Goal: Task Accomplishment & Management: Manage account settings

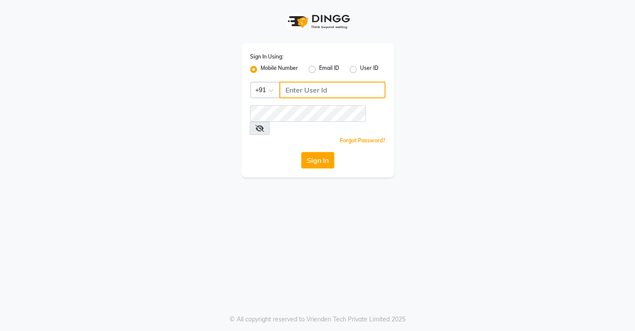
drag, startPoint x: 0, startPoint y: 0, endPoint x: 328, endPoint y: 86, distance: 338.6
click at [328, 86] on input "Username" at bounding box center [332, 90] width 106 height 17
type input "8072066008"
drag, startPoint x: 379, startPoint y: 114, endPoint x: 362, endPoint y: 135, distance: 27.3
click at [264, 125] on icon at bounding box center [259, 128] width 9 height 7
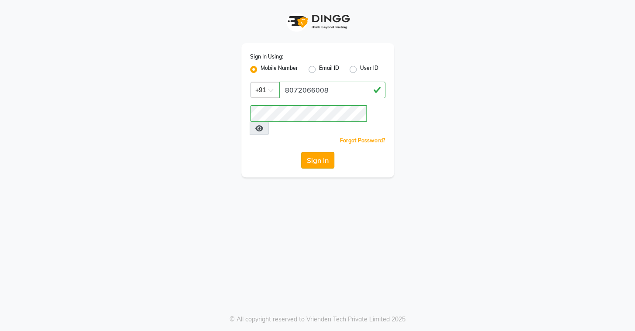
click at [305, 152] on button "Sign In" at bounding box center [317, 160] width 33 height 17
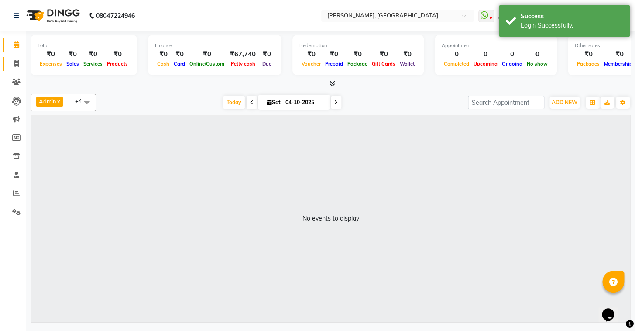
click at [20, 70] on link "Invoice" at bounding box center [13, 64] width 21 height 14
select select "8667"
select select "service"
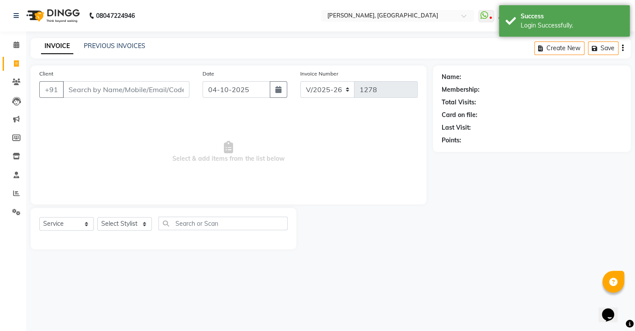
click at [114, 41] on div "INVOICE PREVIOUS INVOICES Create New Save" at bounding box center [331, 48] width 600 height 21
click at [114, 44] on link "PREVIOUS INVOICES" at bounding box center [115, 46] width 62 height 8
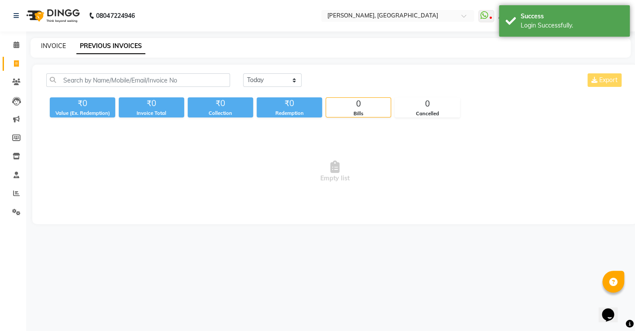
click at [58, 43] on link "INVOICE" at bounding box center [53, 46] width 25 height 8
select select "8667"
select select "service"
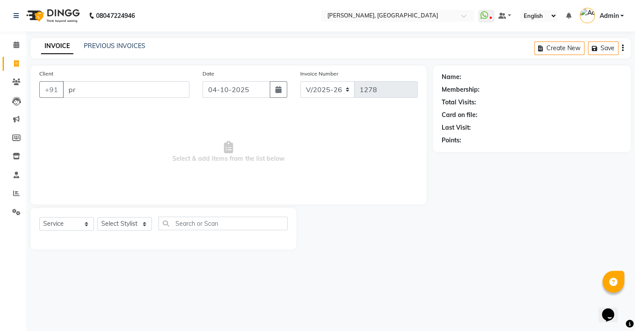
type input "p"
type input "9500192370"
click at [182, 94] on button "Add Client" at bounding box center [167, 89] width 45 height 17
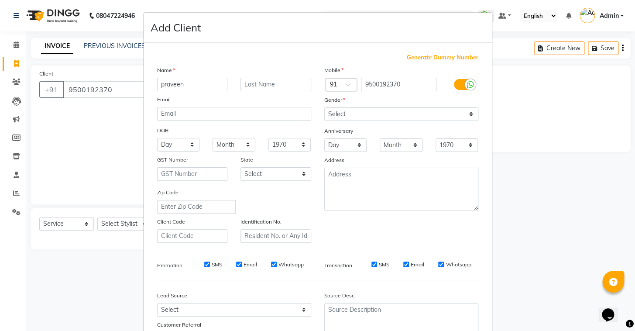
type input "praveen"
click at [445, 109] on select "Select Male Female Other Prefer Not To Say" at bounding box center [401, 114] width 154 height 14
select select "male"
click at [324, 107] on select "Select Male Female Other Prefer Not To Say" at bounding box center [401, 114] width 154 height 14
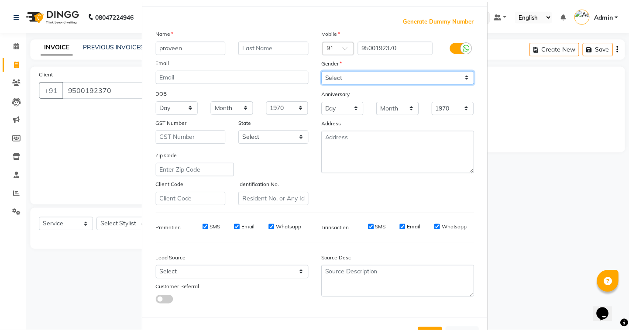
scroll to position [74, 0]
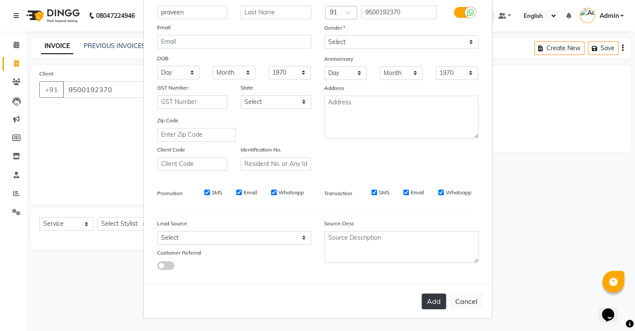
click at [430, 303] on button "Add" at bounding box center [434, 301] width 24 height 16
select select
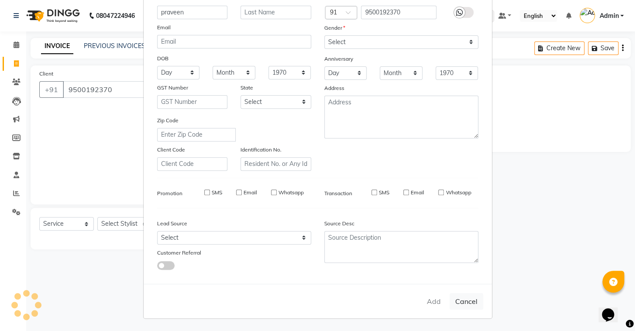
select select
checkbox input "false"
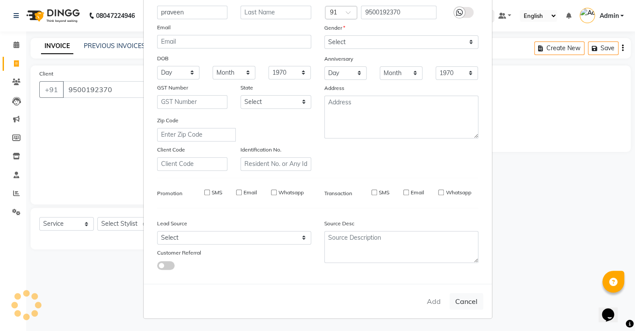
checkbox input "false"
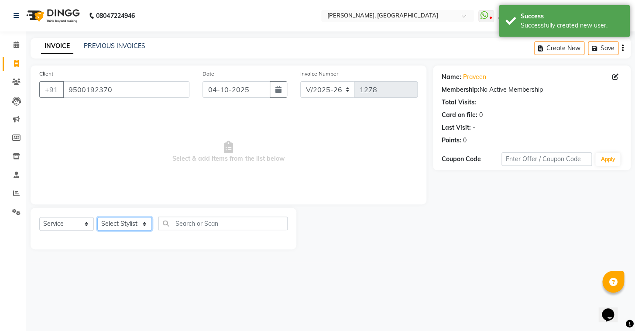
click at [118, 224] on select "Select Stylist Admin AMEER AHMAD MOHAMMED NAVAJISH MOHAMMED SANIR SHIVAM" at bounding box center [124, 224] width 55 height 14
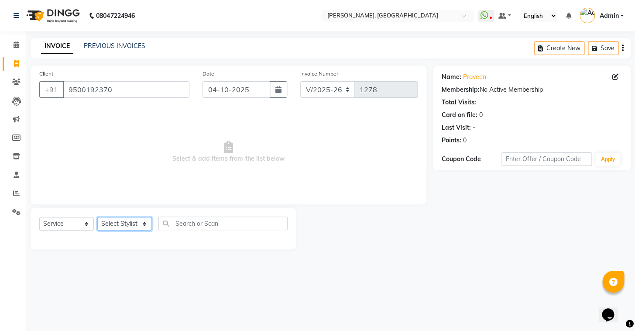
select select "87513"
click at [97, 217] on select "Select Stylist Admin AMEER AHMAD MOHAMMED NAVAJISH MOHAMMED SANIR SHIVAM" at bounding box center [124, 224] width 55 height 14
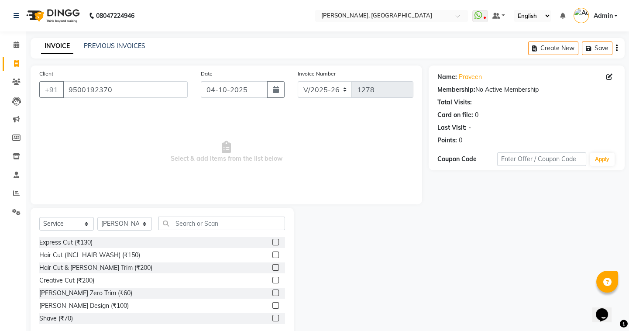
click at [272, 269] on label at bounding box center [275, 267] width 7 height 7
click at [272, 269] on input "checkbox" at bounding box center [275, 268] width 6 height 6
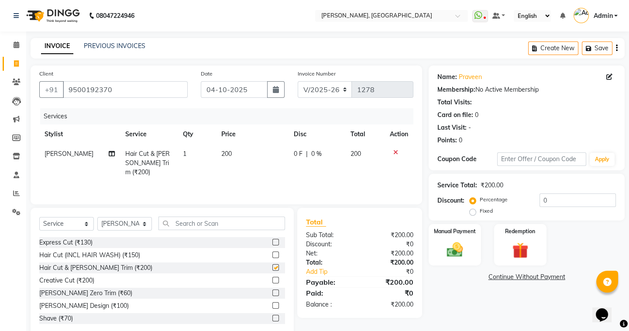
checkbox input "false"
click at [462, 258] on img at bounding box center [454, 249] width 27 height 19
click at [500, 276] on span "UPI" at bounding box center [499, 277] width 14 height 10
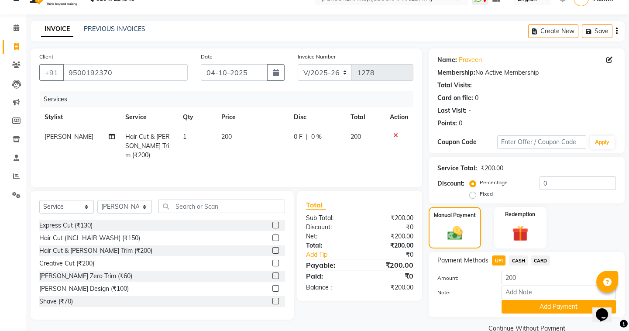
scroll to position [34, 0]
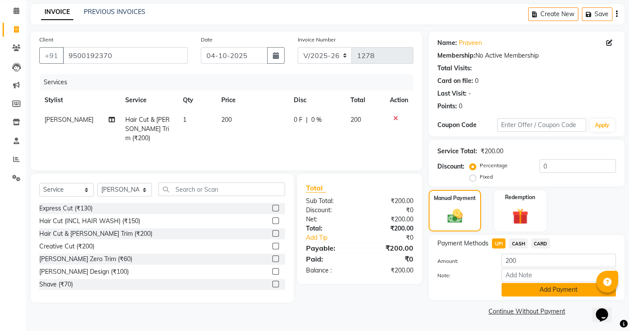
click at [518, 286] on button "Add Payment" at bounding box center [559, 290] width 114 height 14
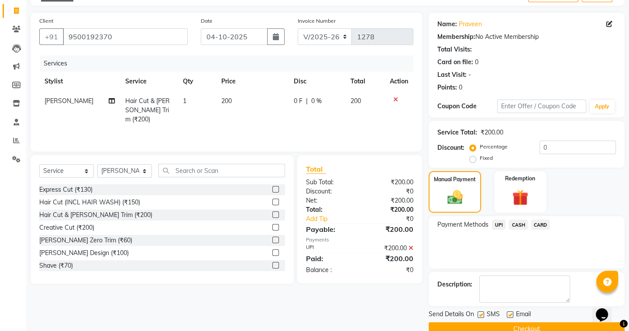
scroll to position [70, 0]
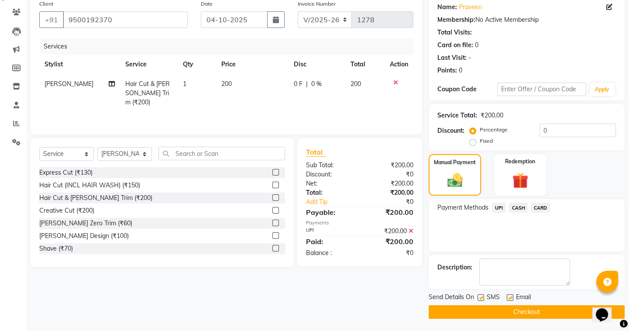
click at [489, 311] on button "Checkout" at bounding box center [527, 312] width 196 height 14
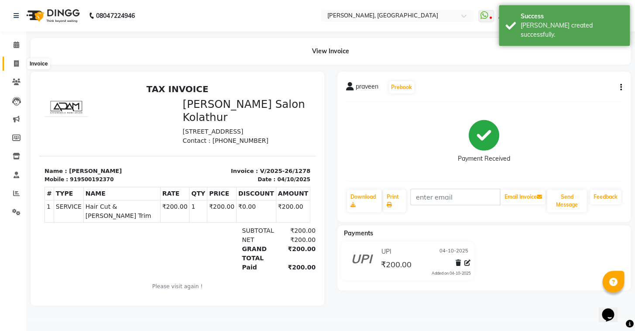
click at [17, 60] on icon at bounding box center [16, 63] width 5 height 7
select select "service"
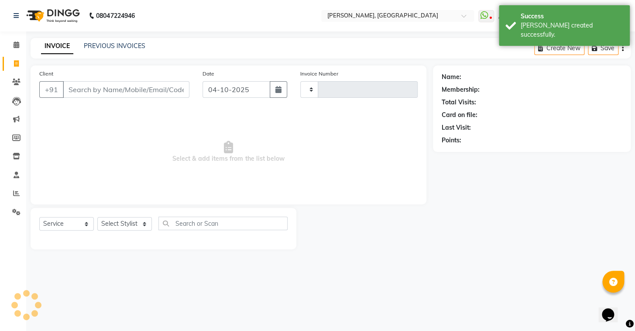
type input "1279"
select select "8667"
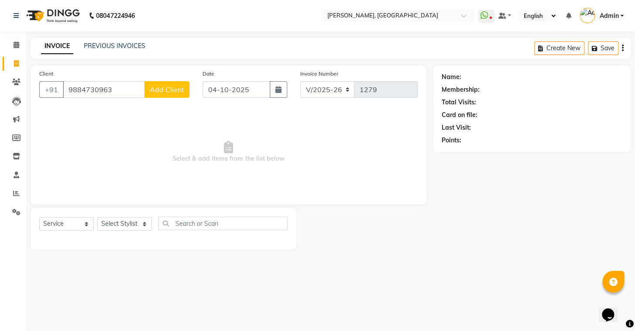
type input "9884730963"
click at [170, 96] on button "Add Client" at bounding box center [167, 89] width 45 height 17
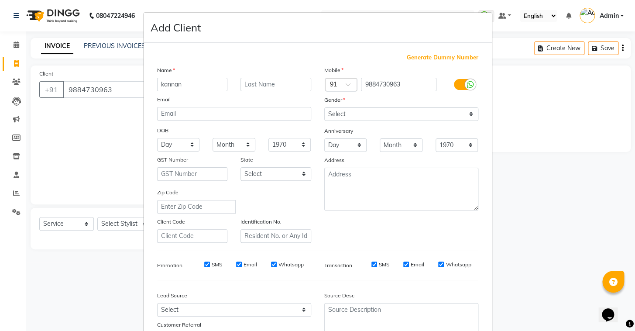
type input "kannan"
click at [393, 114] on select "Select Male Female Other Prefer Not To Say" at bounding box center [401, 114] width 154 height 14
select select "male"
click at [324, 107] on select "Select Male Female Other Prefer Not To Say" at bounding box center [401, 114] width 154 height 14
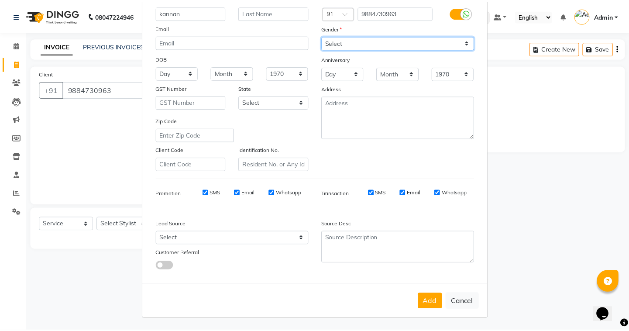
scroll to position [74, 0]
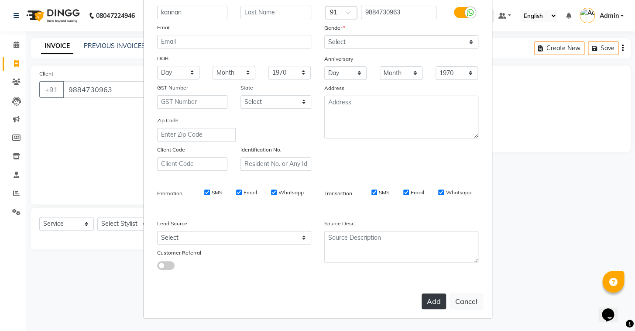
click at [436, 303] on button "Add" at bounding box center [434, 301] width 24 height 16
select select
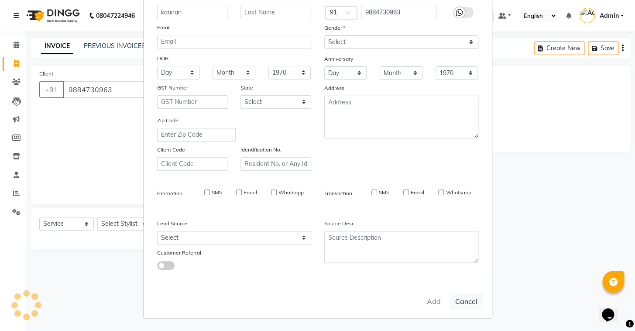
select select
checkbox input "false"
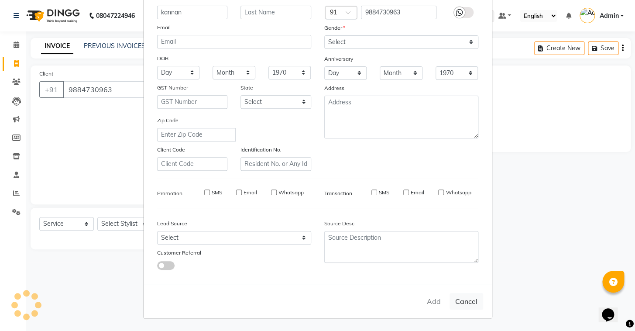
checkbox input "false"
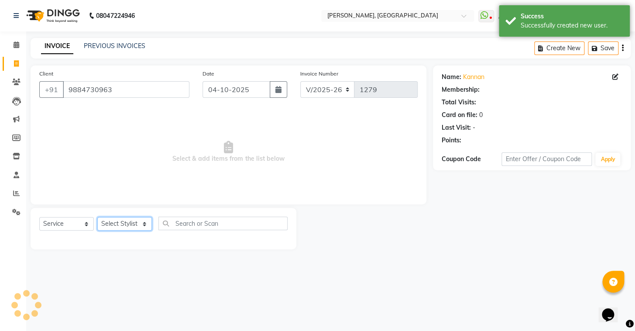
click at [135, 225] on select "Select Stylist Admin AMEER AHMAD MOHAMMED NAVAJISH MOHAMMED SANIR SHIVAM" at bounding box center [124, 224] width 55 height 14
select select "87511"
click at [97, 217] on select "Select Stylist Admin AMEER AHMAD MOHAMMED NAVAJISH MOHAMMED SANIR SHIVAM" at bounding box center [124, 224] width 55 height 14
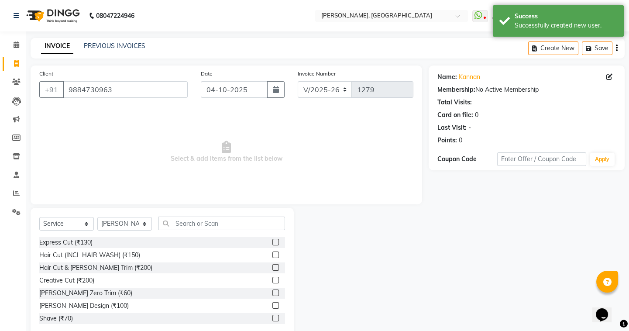
click at [272, 241] on label at bounding box center [275, 242] width 7 height 7
click at [272, 241] on input "checkbox" at bounding box center [275, 243] width 6 height 6
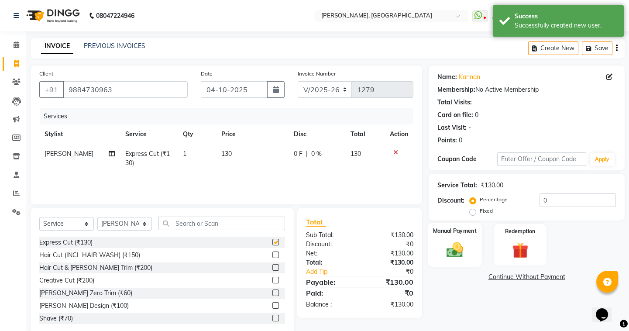
checkbox input "false"
click at [469, 245] on div "Manual Payment" at bounding box center [455, 244] width 54 height 43
click at [494, 278] on span "UPI" at bounding box center [499, 277] width 14 height 10
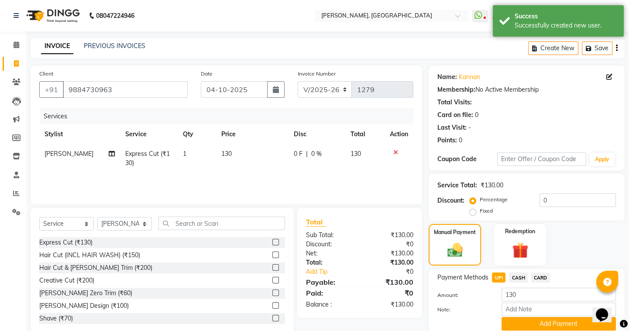
click at [524, 276] on span "CASH" at bounding box center [518, 277] width 19 height 10
click at [537, 326] on button "Add Payment" at bounding box center [559, 324] width 114 height 14
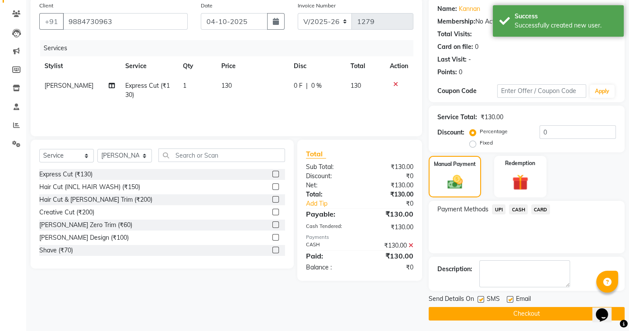
scroll to position [70, 0]
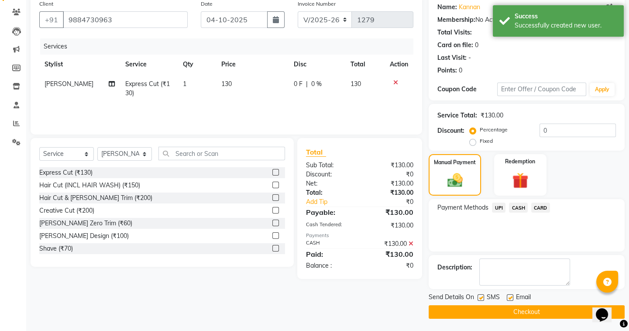
click at [506, 310] on button "Checkout" at bounding box center [527, 312] width 196 height 14
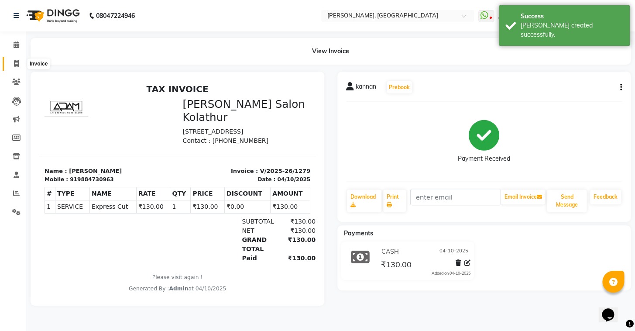
click at [14, 65] on icon at bounding box center [16, 63] width 5 height 7
select select "service"
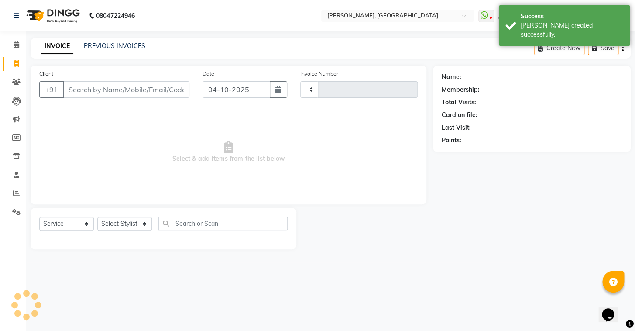
type input "1280"
select select "8667"
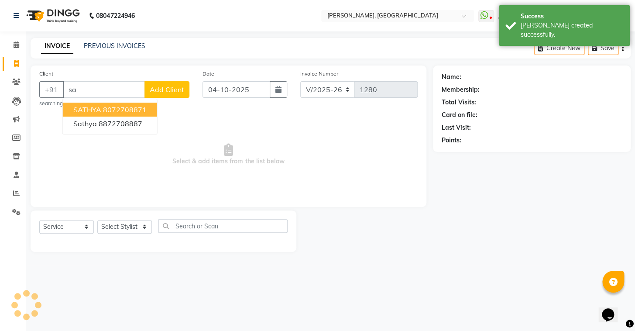
type input "s"
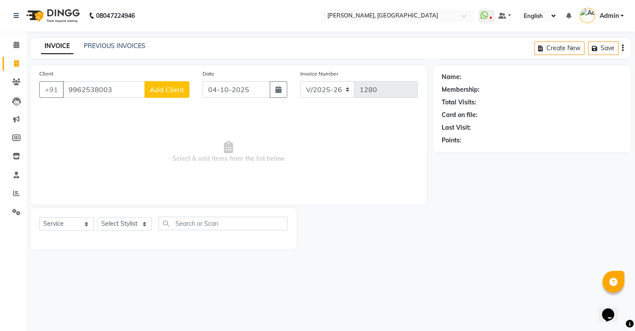
type input "9962538003"
click at [150, 96] on button "Add Client" at bounding box center [167, 89] width 45 height 17
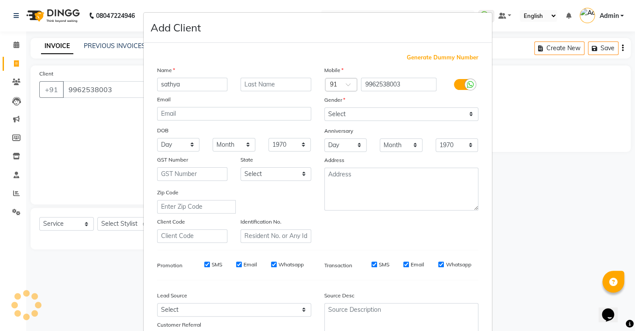
type input "sathya"
click at [327, 115] on select "Select Male Female Other Prefer Not To Say" at bounding box center [401, 114] width 154 height 14
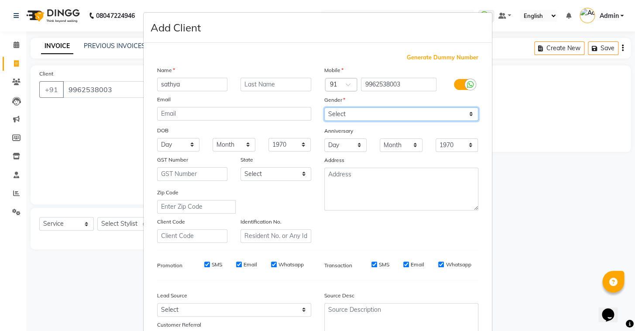
select select "male"
click at [324, 107] on select "Select Male Female Other Prefer Not To Say" at bounding box center [401, 114] width 154 height 14
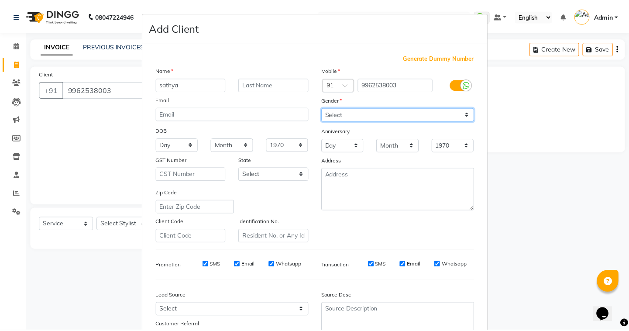
scroll to position [74, 0]
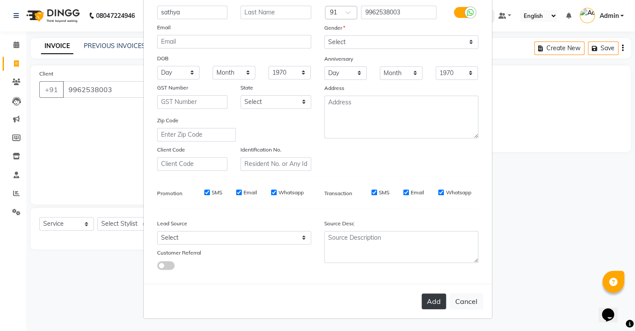
click at [429, 299] on button "Add" at bounding box center [434, 301] width 24 height 16
select select
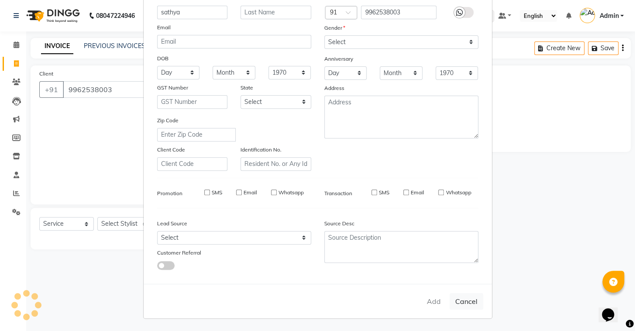
select select
checkbox input "false"
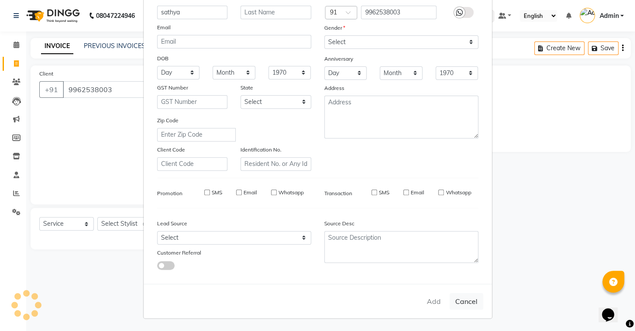
checkbox input "false"
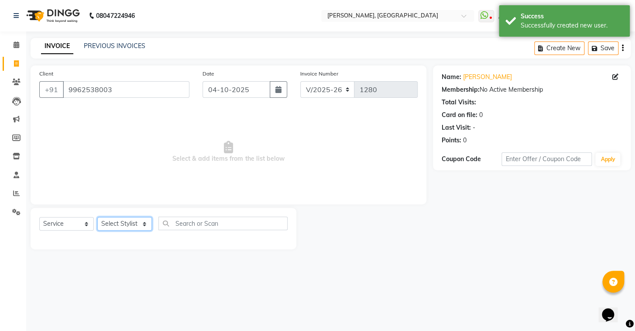
click at [123, 221] on select "Select Stylist Admin AMEER AHMAD MOHAMMED NAVAJISH MOHAMMED SANIR SHIVAM" at bounding box center [124, 224] width 55 height 14
select select "87513"
click at [97, 217] on select "Select Stylist Admin AMEER AHMAD MOHAMMED NAVAJISH MOHAMMED SANIR SHIVAM" at bounding box center [124, 224] width 55 height 14
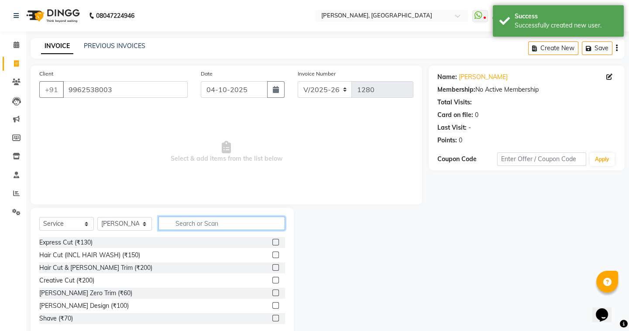
click at [206, 229] on input "text" at bounding box center [222, 224] width 127 height 14
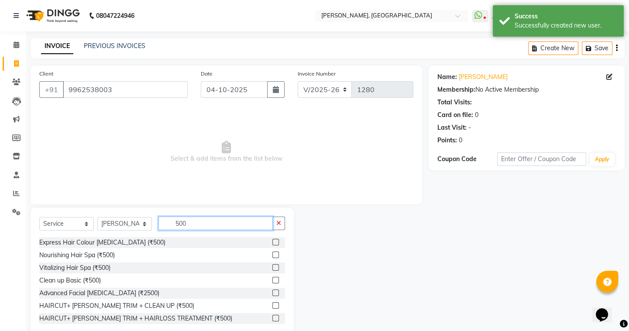
type input "500"
click at [272, 309] on label at bounding box center [275, 305] width 7 height 7
click at [272, 309] on input "checkbox" at bounding box center [275, 306] width 6 height 6
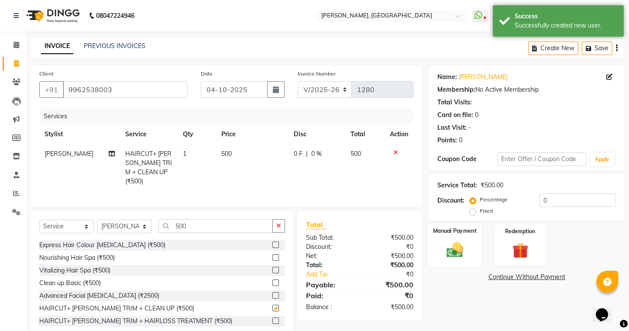
checkbox input "false"
drag, startPoint x: 445, startPoint y: 236, endPoint x: 465, endPoint y: 250, distance: 24.6
click at [445, 236] on div "Manual Payment" at bounding box center [455, 244] width 54 height 43
click at [501, 277] on span "UPI" at bounding box center [499, 277] width 14 height 10
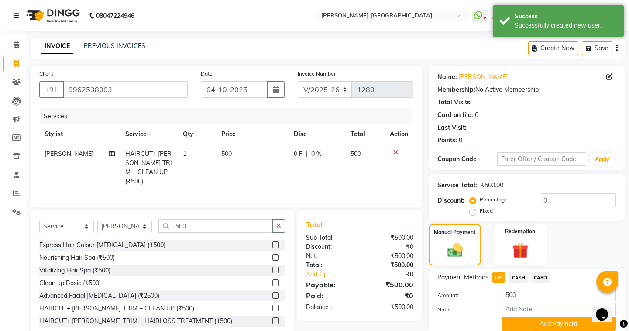
scroll to position [34, 0]
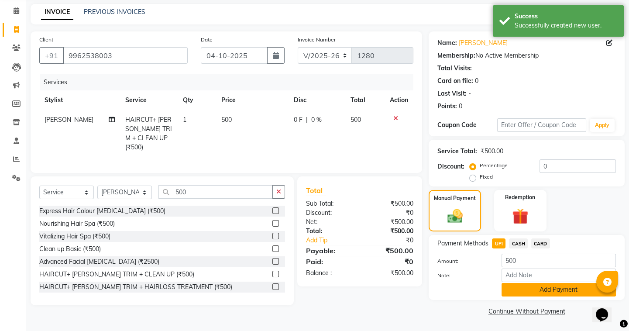
click at [517, 292] on button "Add Payment" at bounding box center [559, 290] width 114 height 14
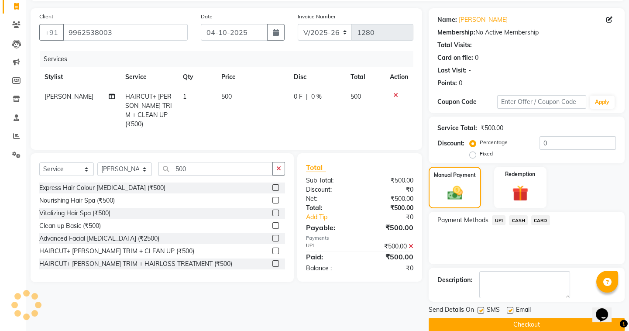
scroll to position [70, 0]
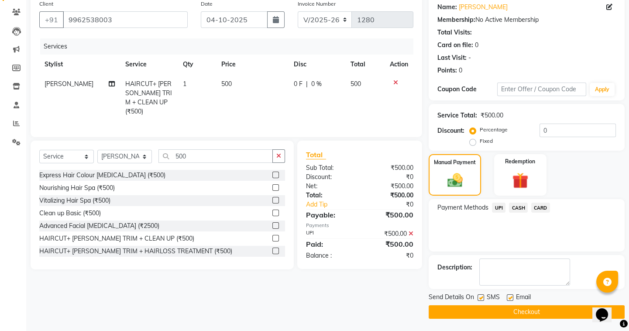
click at [500, 317] on button "Checkout" at bounding box center [527, 312] width 196 height 14
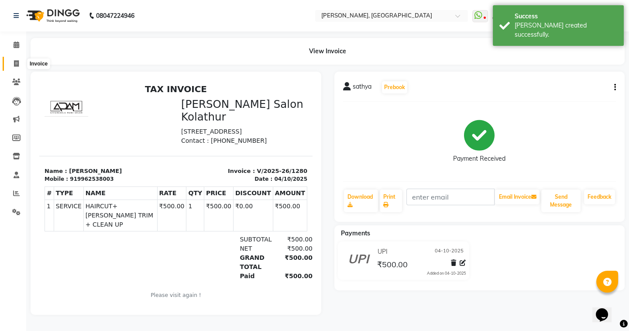
click at [13, 61] on span at bounding box center [16, 64] width 15 height 10
select select "8667"
select select "service"
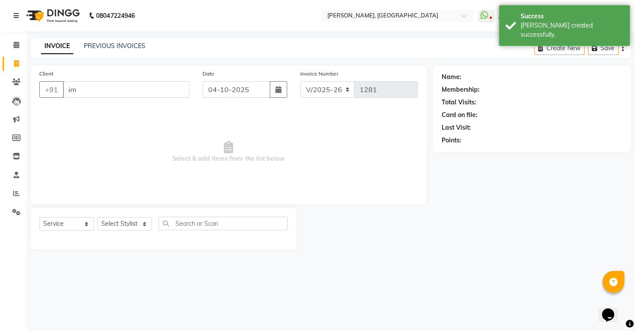
type input "i"
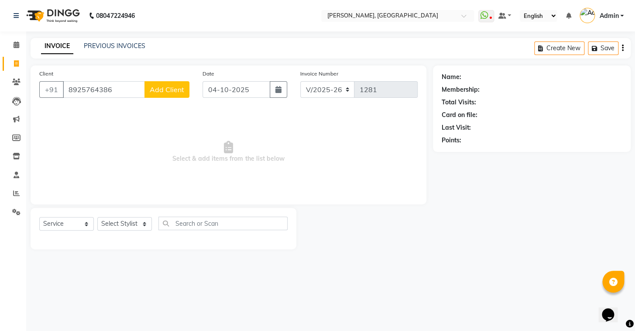
type input "8925764386"
click at [164, 88] on span "Add Client" at bounding box center [167, 89] width 34 height 9
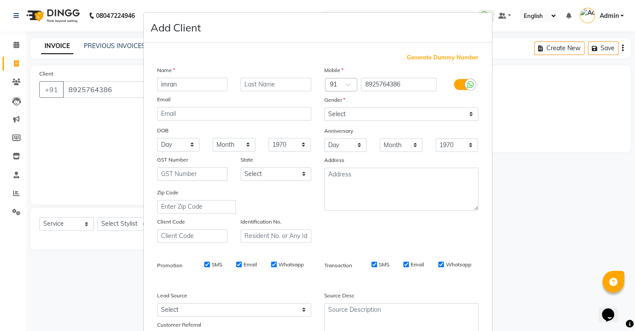
type input "imran"
click at [348, 110] on select "Select Male Female Other Prefer Not To Say" at bounding box center [401, 114] width 154 height 14
select select "male"
click at [324, 107] on select "Select Male Female Other Prefer Not To Say" at bounding box center [401, 114] width 154 height 14
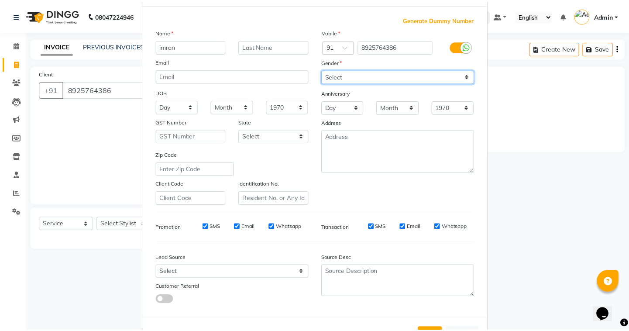
scroll to position [74, 0]
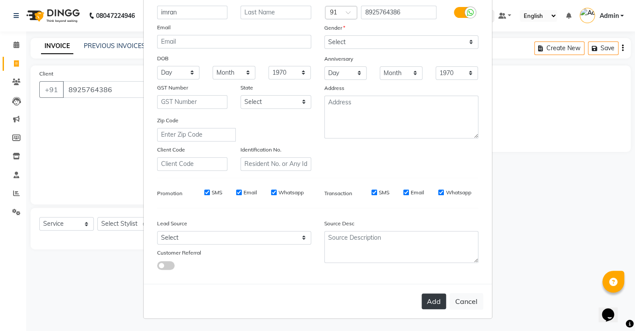
click at [428, 303] on button "Add" at bounding box center [434, 301] width 24 height 16
select select
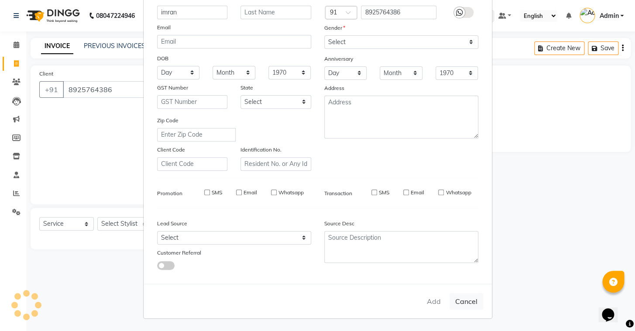
select select
checkbox input "false"
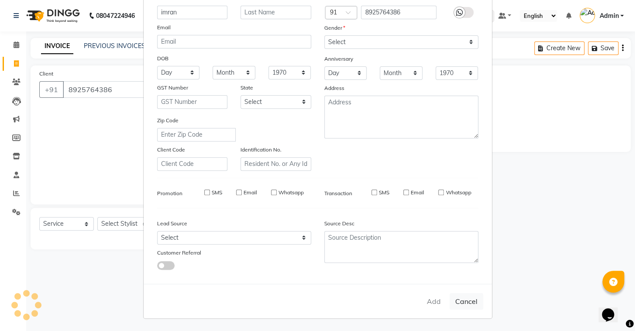
checkbox input "false"
click at [121, 220] on ngb-modal-window "Add Client Generate Dummy Number Name Email DOB Day 01 02 03 04 05 06 07 08 09 …" at bounding box center [317, 165] width 635 height 331
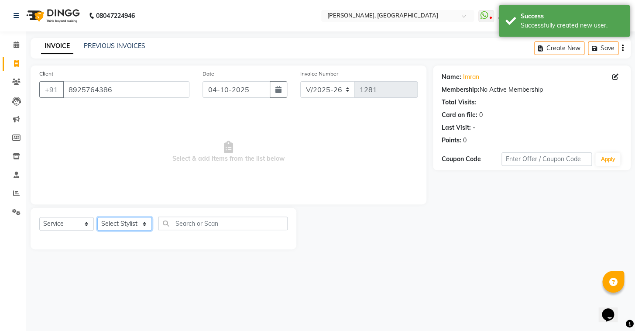
click at [121, 224] on select "Select Stylist Admin AMEER AHMAD MOHAMMED NAVAJISH MOHAMMED SANIR SHIVAM" at bounding box center [124, 224] width 55 height 14
select select "87511"
click at [97, 217] on select "Select Stylist Admin AMEER AHMAD MOHAMMED NAVAJISH MOHAMMED SANIR SHIVAM" at bounding box center [124, 224] width 55 height 14
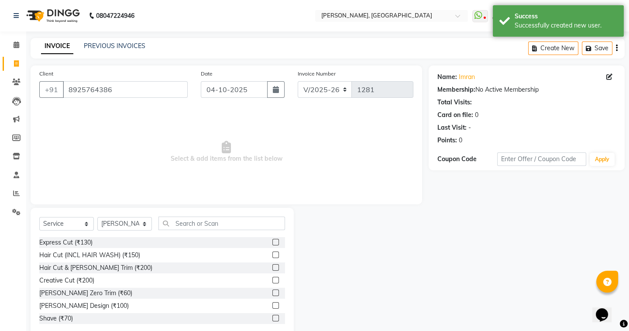
click at [272, 266] on label at bounding box center [275, 267] width 7 height 7
click at [272, 266] on input "checkbox" at bounding box center [275, 268] width 6 height 6
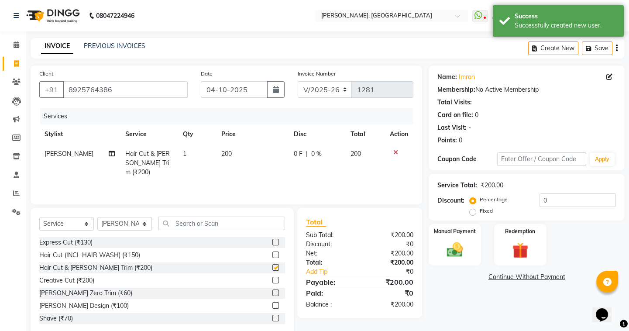
checkbox input "false"
click at [475, 231] on label "Manual Payment" at bounding box center [455, 231] width 44 height 8
click at [497, 279] on span "UPI" at bounding box center [499, 277] width 14 height 10
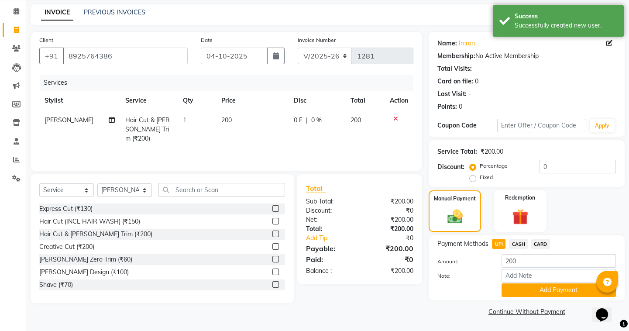
scroll to position [34, 0]
click at [515, 282] on div "Note:" at bounding box center [527, 276] width 192 height 15
click at [514, 290] on button "Add Payment" at bounding box center [559, 290] width 114 height 14
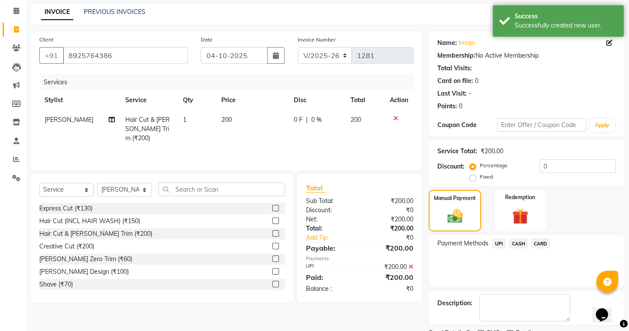
scroll to position [70, 0]
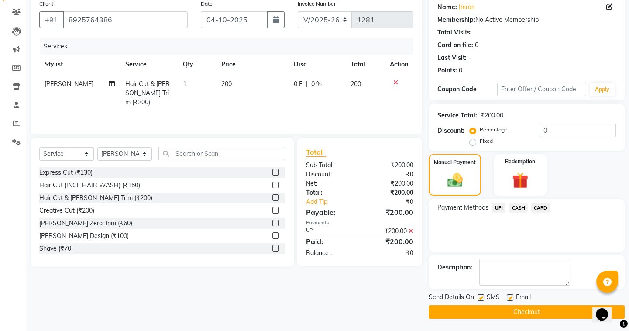
click at [486, 306] on button "Checkout" at bounding box center [527, 312] width 196 height 14
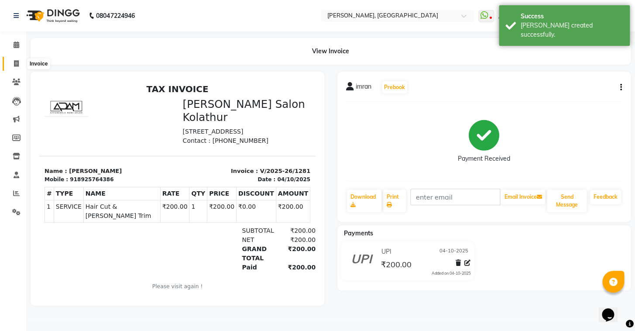
click at [16, 66] on icon at bounding box center [16, 63] width 5 height 7
select select "service"
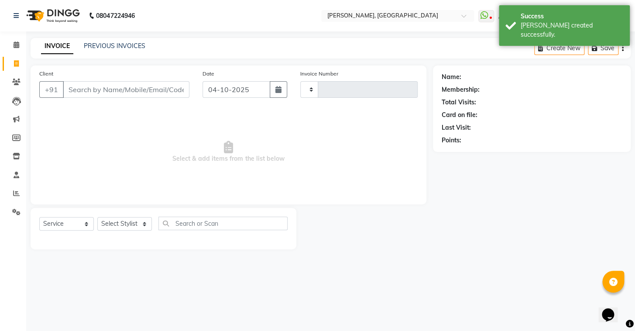
type input "1282"
select select "8667"
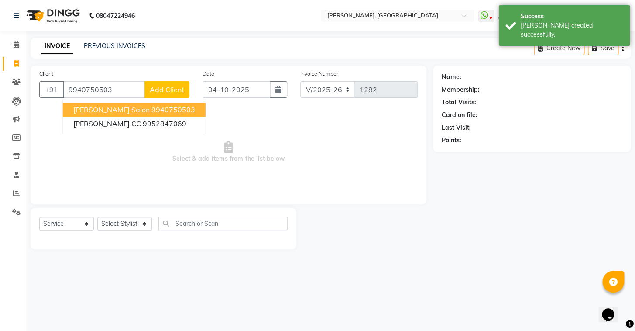
type input "9940750503"
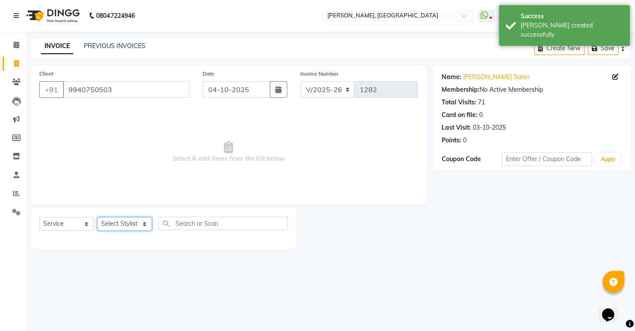
click at [134, 222] on select "Select Stylist Admin AMEER AHMAD MOHAMMED NAVAJISH MOHAMMED SANIR SHIVAM" at bounding box center [124, 224] width 55 height 14
select select "87511"
click at [97, 217] on select "Select Stylist Admin AMEER AHMAD MOHAMMED NAVAJISH MOHAMMED SANIR SHIVAM" at bounding box center [124, 224] width 55 height 14
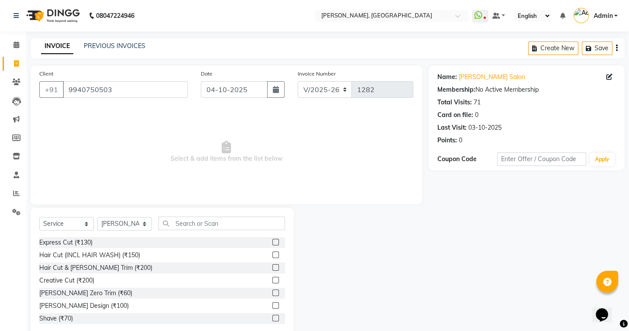
click at [272, 244] on label at bounding box center [275, 242] width 7 height 7
click at [272, 244] on input "checkbox" at bounding box center [275, 243] width 6 height 6
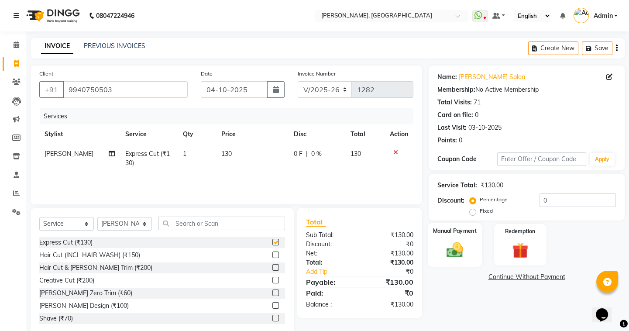
checkbox input "false"
click at [465, 247] on img at bounding box center [454, 249] width 27 height 19
click at [502, 279] on span "UPI" at bounding box center [499, 277] width 14 height 10
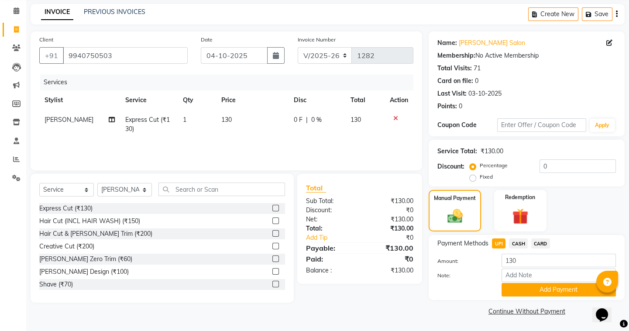
click at [552, 289] on button "Add Payment" at bounding box center [559, 290] width 114 height 14
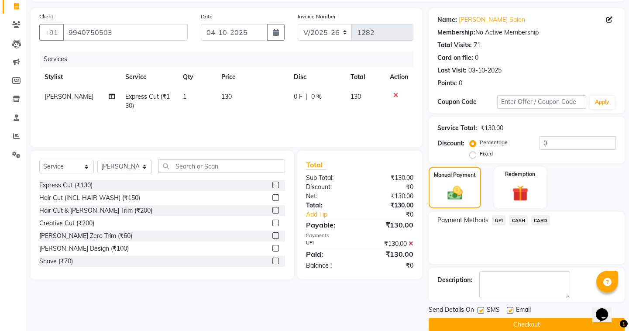
scroll to position [70, 0]
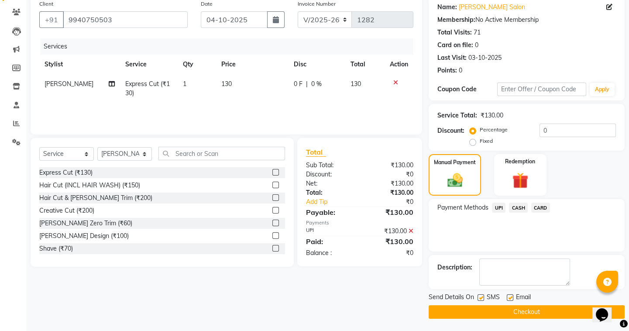
click at [532, 314] on button "Checkout" at bounding box center [527, 312] width 196 height 14
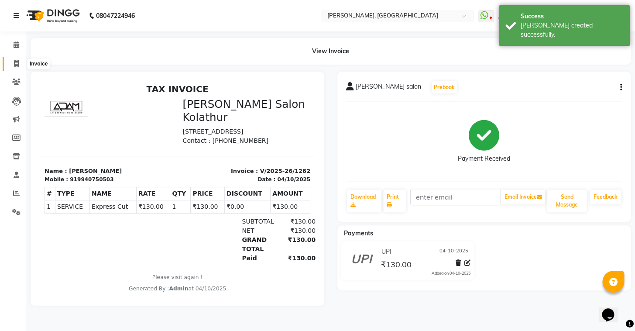
click at [12, 64] on span at bounding box center [16, 64] width 15 height 10
select select "service"
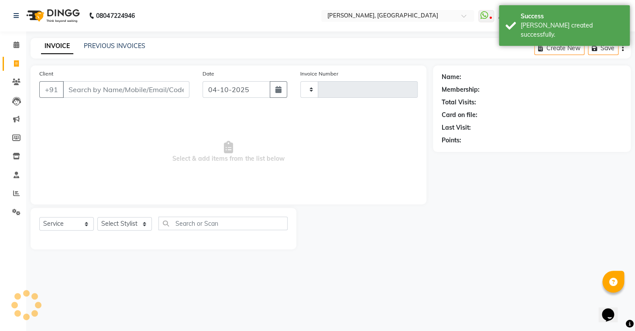
type input "1283"
select select "8667"
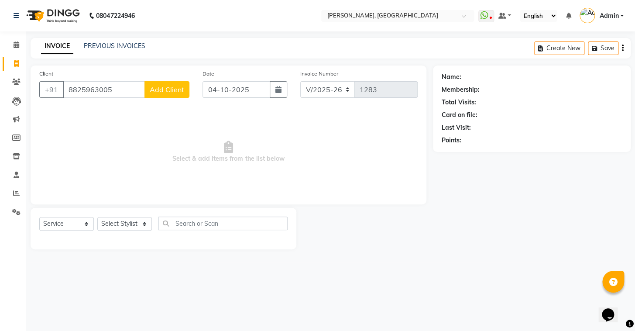
type input "8825963005"
click at [162, 94] on button "Add Client" at bounding box center [167, 89] width 45 height 17
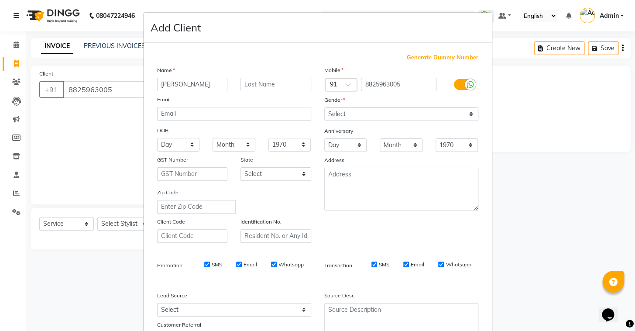
type input "[PERSON_NAME]"
click at [399, 117] on select "Select Male Female Other Prefer Not To Say" at bounding box center [401, 114] width 154 height 14
select select "male"
click at [324, 107] on select "Select Male Female Other Prefer Not To Say" at bounding box center [401, 114] width 154 height 14
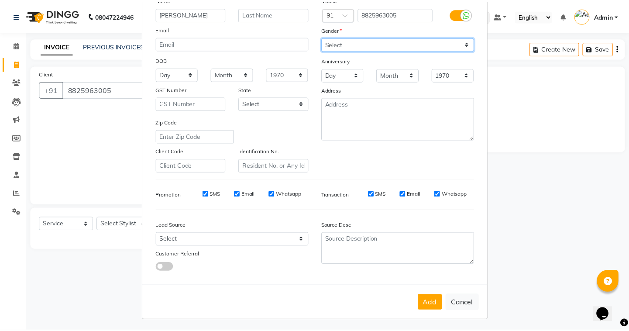
scroll to position [74, 0]
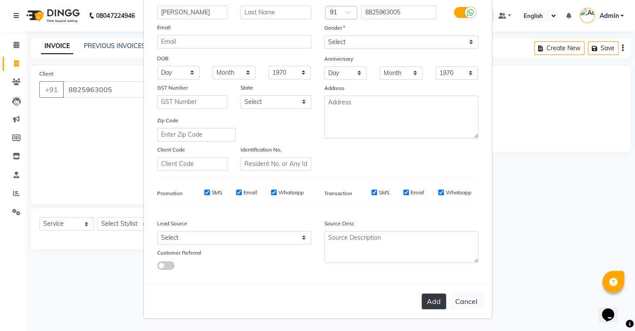
click at [429, 307] on button "Add" at bounding box center [434, 301] width 24 height 16
select select
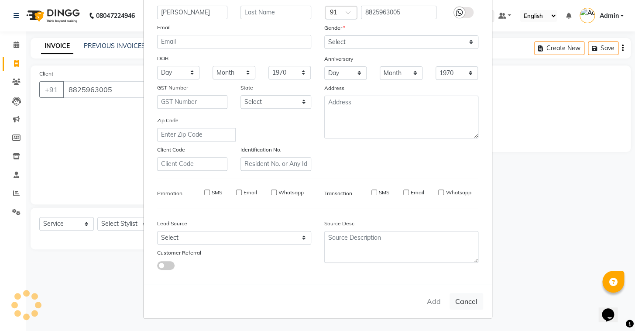
select select
checkbox input "false"
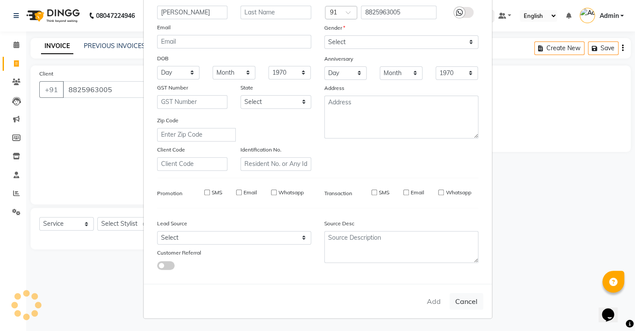
checkbox input "false"
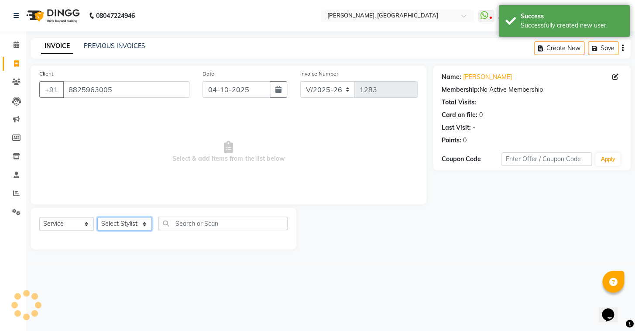
click at [123, 229] on select "Select Stylist Admin AMEER AHMAD MOHAMMED NAVAJISH MOHAMMED SANIR SHIVAM" at bounding box center [124, 224] width 55 height 14
select select "87511"
click at [97, 217] on select "Select Stylist Admin AMEER AHMAD MOHAMMED NAVAJISH MOHAMMED SANIR SHIVAM" at bounding box center [124, 224] width 55 height 14
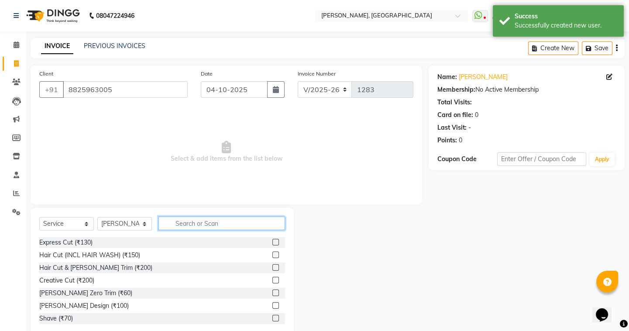
click at [202, 222] on input "text" at bounding box center [222, 224] width 127 height 14
click at [272, 267] on label at bounding box center [275, 267] width 7 height 7
click at [272, 267] on input "checkbox" at bounding box center [275, 268] width 6 height 6
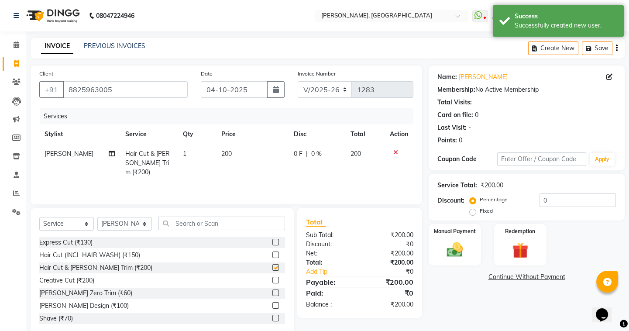
checkbox input "false"
click at [459, 253] on img at bounding box center [454, 249] width 27 height 19
click at [503, 279] on span "UPI" at bounding box center [499, 277] width 14 height 10
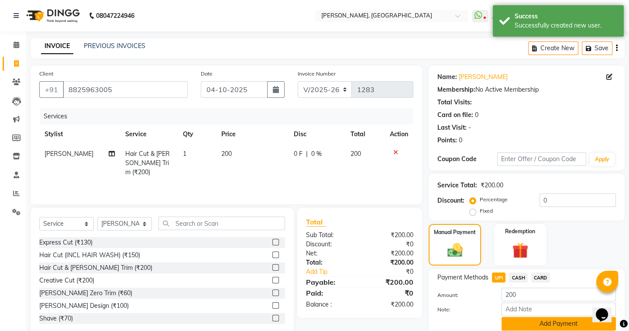
click at [514, 317] on button "Add Payment" at bounding box center [559, 324] width 114 height 14
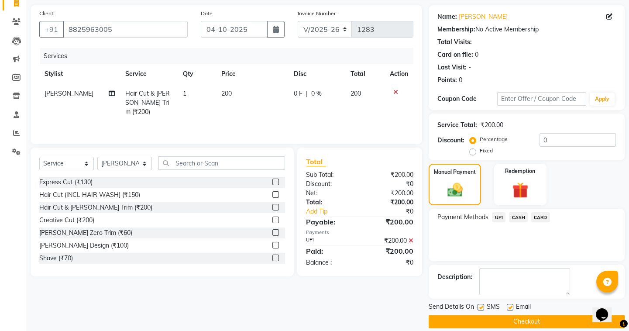
scroll to position [70, 0]
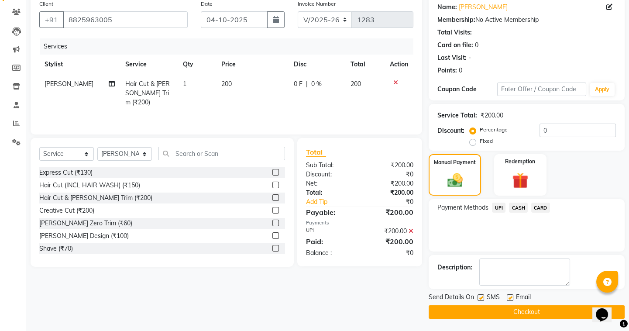
click at [513, 314] on button "Checkout" at bounding box center [527, 312] width 196 height 14
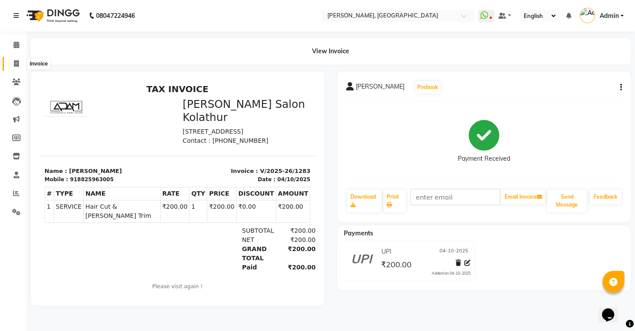
click at [17, 61] on icon at bounding box center [16, 63] width 5 height 7
select select "service"
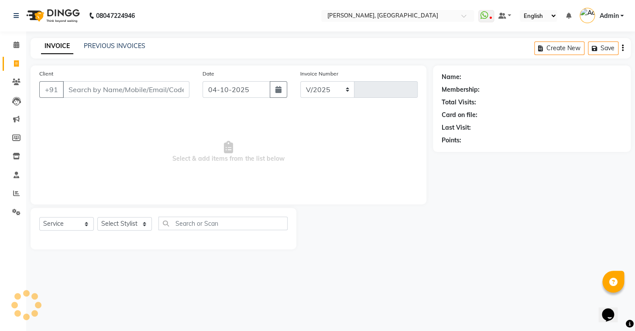
select select "8667"
type input "1284"
type input "8072302793"
click at [186, 93] on button "Add Client" at bounding box center [167, 89] width 45 height 17
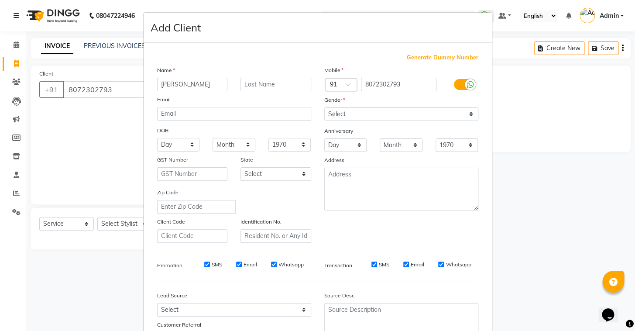
type input "[PERSON_NAME]"
click at [449, 115] on select "Select Male Female Other Prefer Not To Say" at bounding box center [401, 114] width 154 height 14
select select "male"
click at [324, 107] on select "Select Male Female Other Prefer Not To Say" at bounding box center [401, 114] width 154 height 14
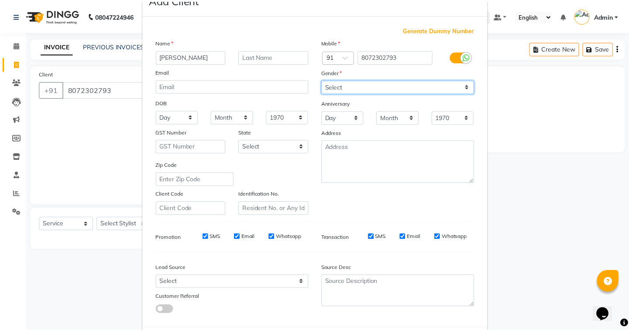
scroll to position [74, 0]
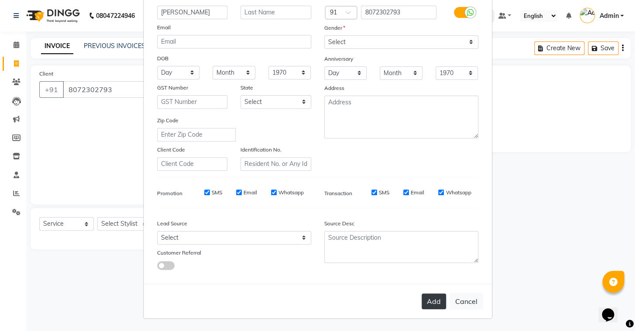
click at [428, 301] on button "Add" at bounding box center [434, 301] width 24 height 16
select select
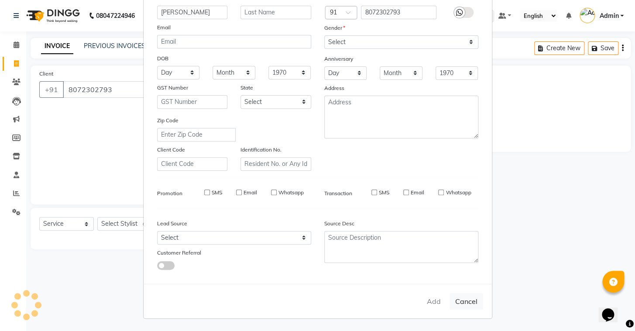
select select
checkbox input "false"
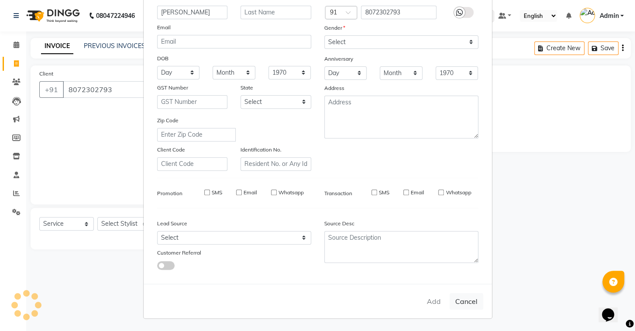
checkbox input "false"
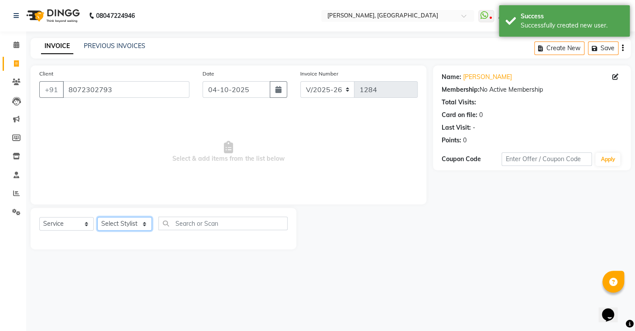
click at [130, 224] on select "Select Stylist Admin AMEER AHMAD MOHAMMED NAVAJISH MOHAMMED SANIR SHIVAM" at bounding box center [124, 224] width 55 height 14
select select "87513"
click at [97, 217] on select "Select Stylist Admin AMEER AHMAD MOHAMMED NAVAJISH MOHAMMED SANIR SHIVAM" at bounding box center [124, 224] width 55 height 14
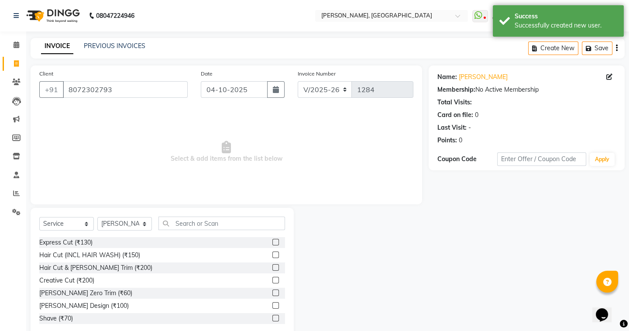
click at [272, 269] on label at bounding box center [275, 267] width 7 height 7
click at [272, 269] on input "checkbox" at bounding box center [275, 268] width 6 height 6
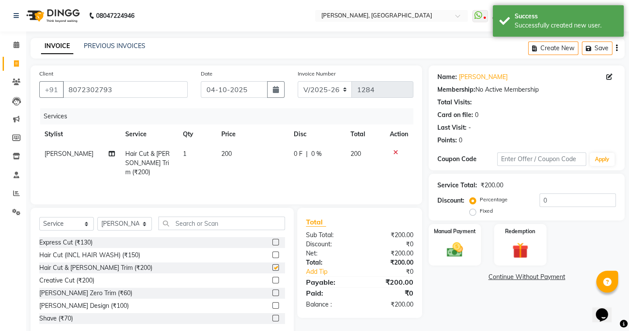
checkbox input "false"
click at [476, 253] on div "Manual Payment" at bounding box center [455, 244] width 54 height 43
click at [510, 276] on span "CASH" at bounding box center [518, 277] width 19 height 10
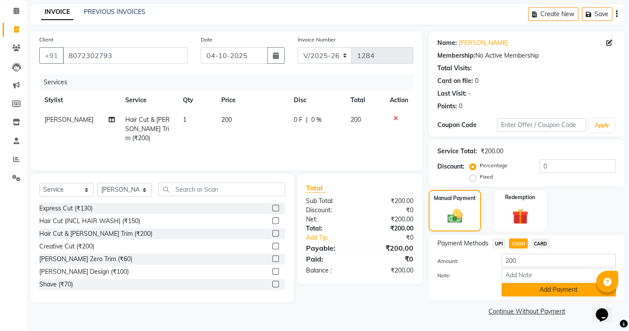
click at [520, 295] on button "Add Payment" at bounding box center [559, 290] width 114 height 14
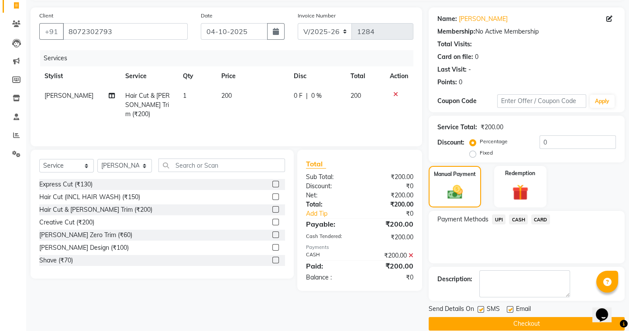
scroll to position [70, 0]
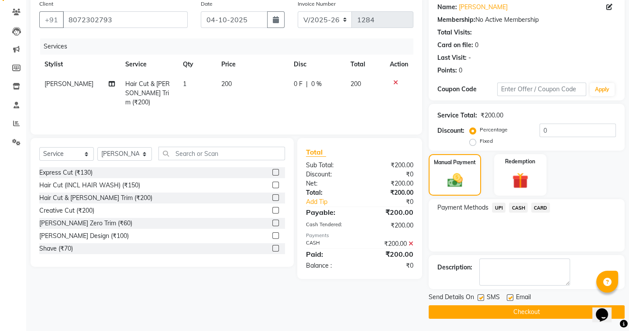
click at [515, 305] on button "Checkout" at bounding box center [527, 312] width 196 height 14
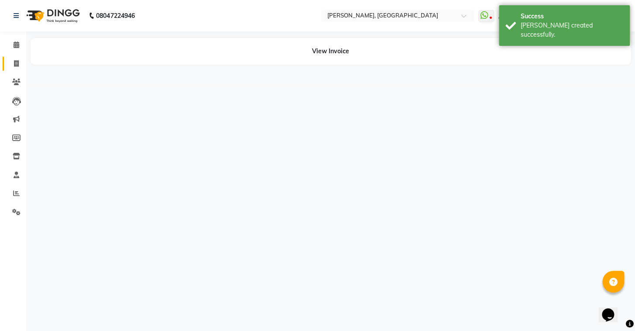
click at [17, 58] on link "Invoice" at bounding box center [13, 64] width 21 height 14
select select "service"
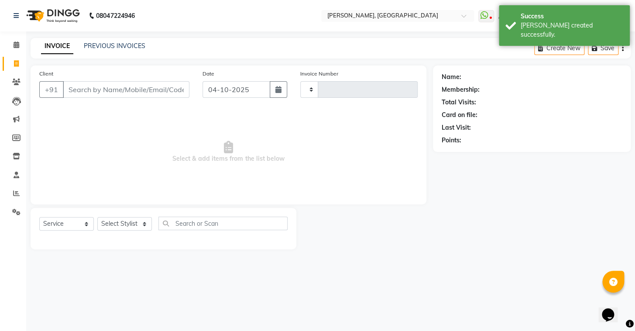
type input "1285"
select select "8667"
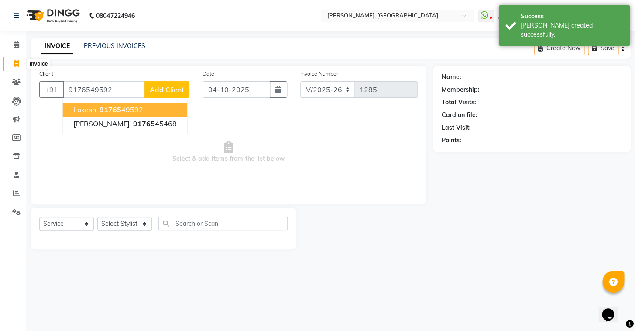
type input "9176549592"
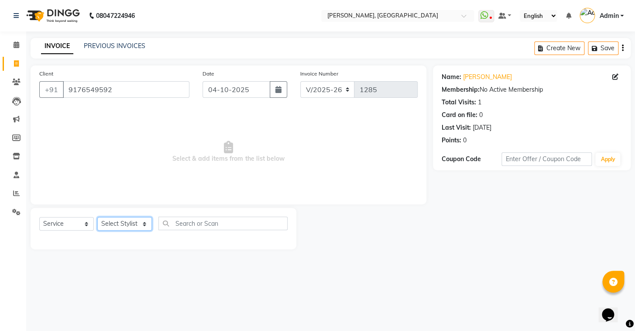
click at [122, 221] on select "Select Stylist Admin AMEER AHMAD MOHAMMED NAVAJISH MOHAMMED SANIR SHIVAM" at bounding box center [124, 224] width 55 height 14
select select "87511"
click at [97, 217] on select "Select Stylist Admin AMEER AHMAD MOHAMMED NAVAJISH MOHAMMED SANIR SHIVAM" at bounding box center [124, 224] width 55 height 14
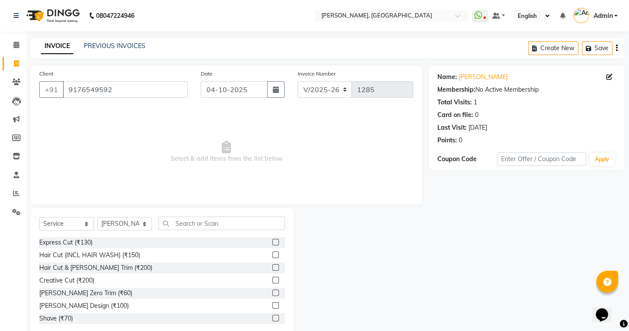
click at [272, 240] on label at bounding box center [275, 242] width 7 height 7
click at [272, 240] on input "checkbox" at bounding box center [275, 243] width 6 height 6
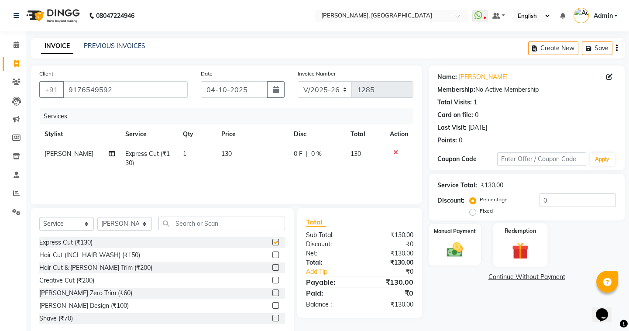
checkbox input "false"
click at [461, 234] on label "Manual Payment" at bounding box center [455, 231] width 44 height 8
click at [496, 277] on span "UPI" at bounding box center [499, 277] width 14 height 10
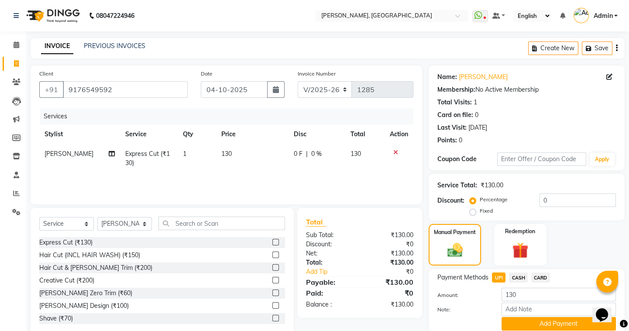
click at [525, 277] on span "CASH" at bounding box center [518, 277] width 19 height 10
click at [521, 322] on button "Add Payment" at bounding box center [559, 324] width 114 height 14
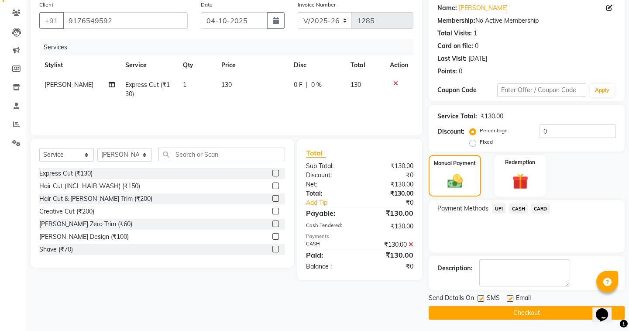
scroll to position [70, 0]
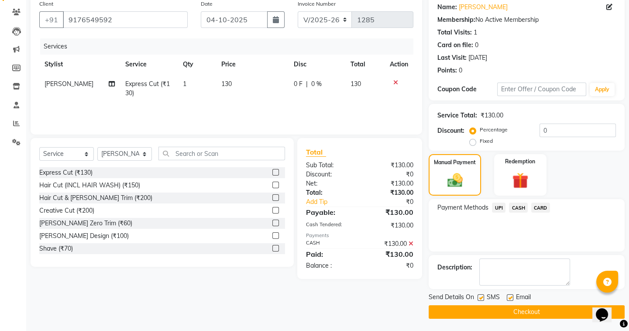
click at [521, 314] on button "Checkout" at bounding box center [527, 312] width 196 height 14
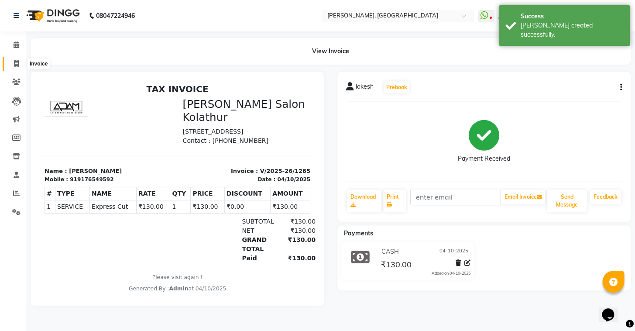
click at [14, 66] on icon at bounding box center [16, 63] width 5 height 7
select select "service"
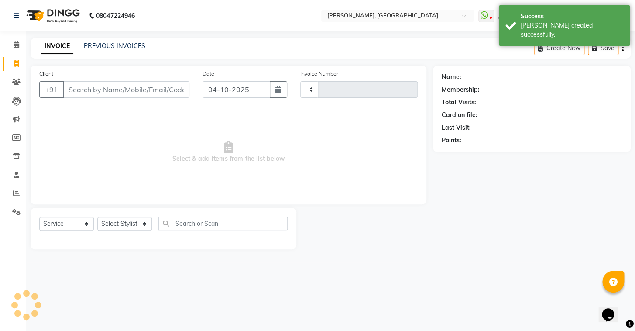
type input "1286"
select select "8667"
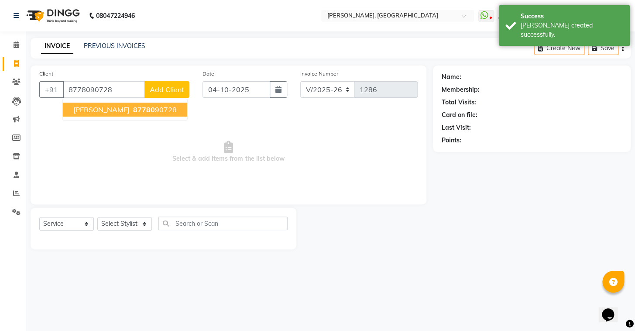
type input "8778090728"
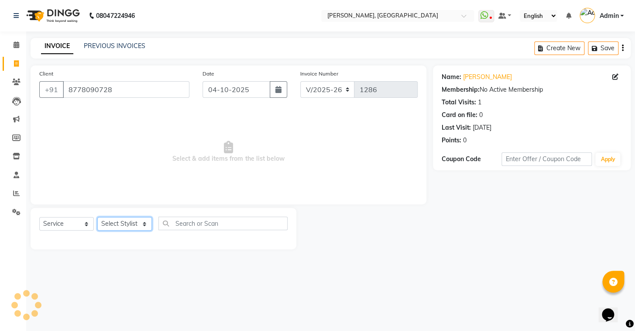
click at [113, 228] on select "Select Stylist Admin AMEER AHMAD MOHAMMED NAVAJISH MOHAMMED SANIR SHIVAM" at bounding box center [124, 224] width 55 height 14
select select "87510"
click at [97, 217] on select "Select Stylist Admin AMEER AHMAD MOHAMMED NAVAJISH MOHAMMED SANIR SHIVAM" at bounding box center [124, 224] width 55 height 14
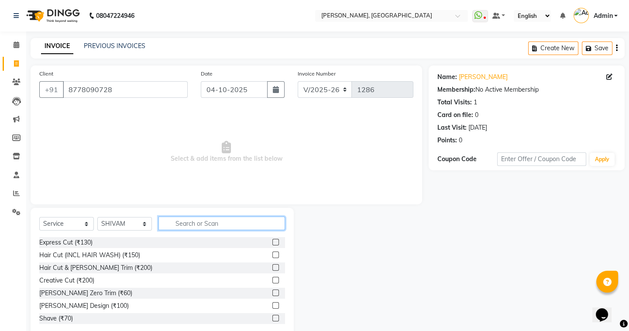
click at [221, 228] on input "text" at bounding box center [222, 224] width 127 height 14
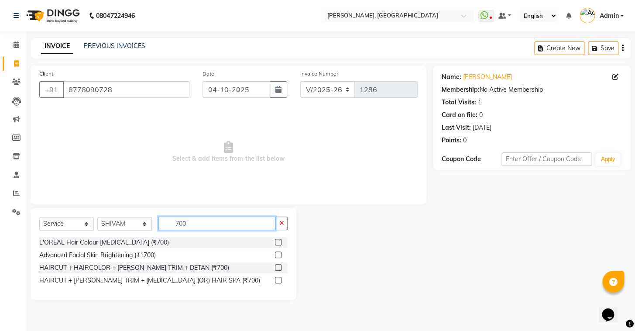
type input "700"
click at [279, 239] on label at bounding box center [278, 242] width 7 height 7
click at [279, 240] on input "checkbox" at bounding box center [278, 243] width 6 height 6
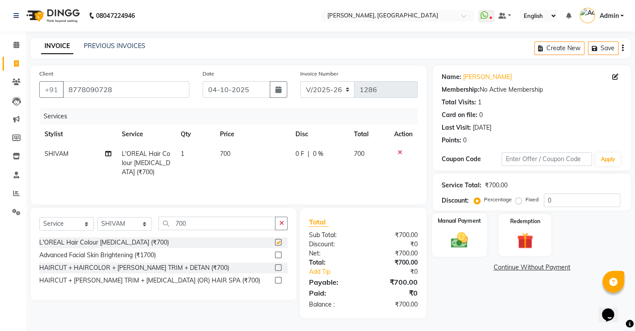
checkbox input "false"
click at [441, 234] on div "Manual Payment" at bounding box center [459, 235] width 55 height 44
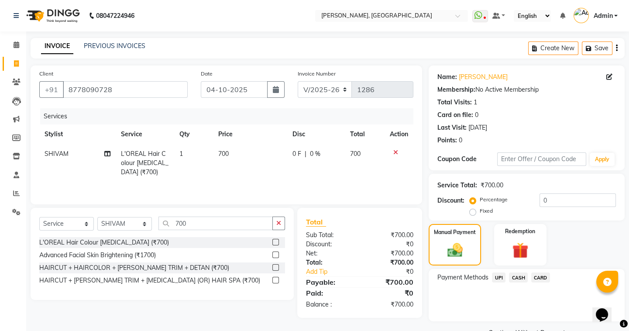
click at [494, 277] on span "UPI" at bounding box center [499, 277] width 14 height 10
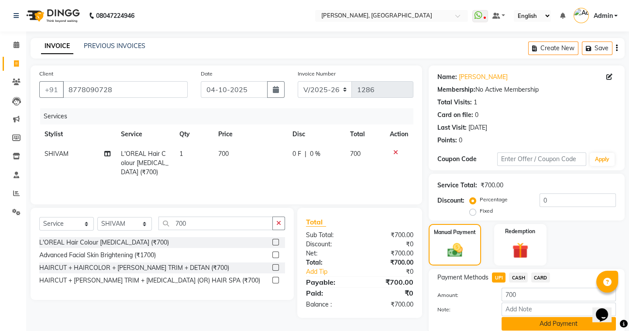
click at [525, 317] on button "Add Payment" at bounding box center [559, 324] width 114 height 14
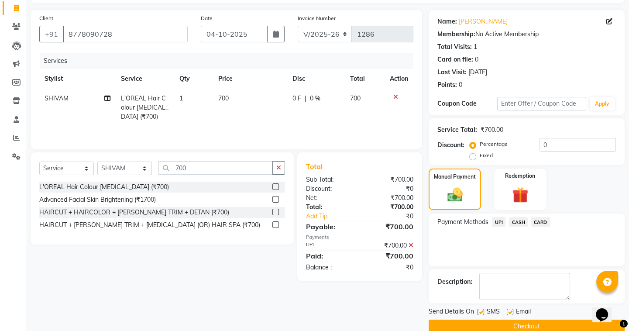
scroll to position [70, 0]
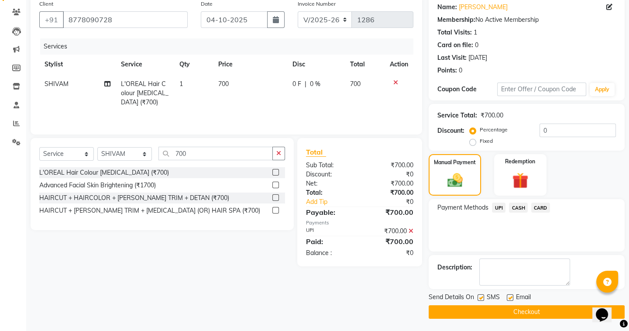
click at [497, 317] on button "Checkout" at bounding box center [527, 312] width 196 height 14
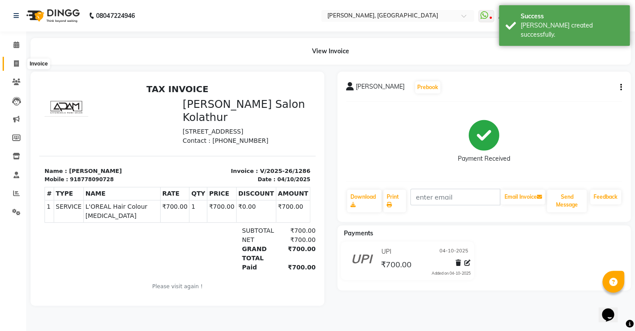
click at [14, 65] on icon at bounding box center [16, 63] width 5 height 7
select select "8667"
select select "service"
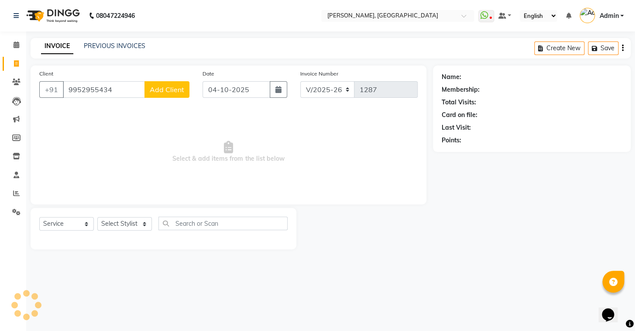
type input "9952955434"
click at [169, 90] on span "Add Client" at bounding box center [167, 89] width 34 height 9
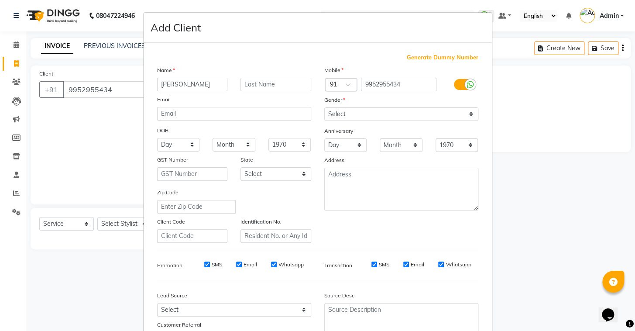
type input "[PERSON_NAME]"
click at [377, 114] on select "Select Male Female Other Prefer Not To Say" at bounding box center [401, 114] width 154 height 14
select select "male"
click at [324, 107] on select "Select Male Female Other Prefer Not To Say" at bounding box center [401, 114] width 154 height 14
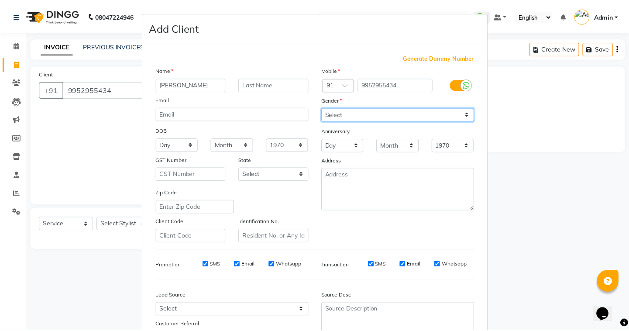
scroll to position [74, 0]
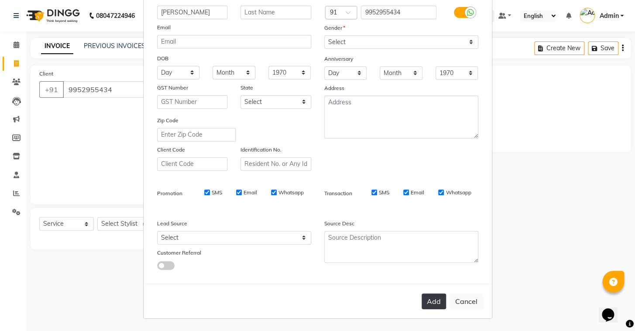
click at [438, 301] on button "Add" at bounding box center [434, 301] width 24 height 16
select select
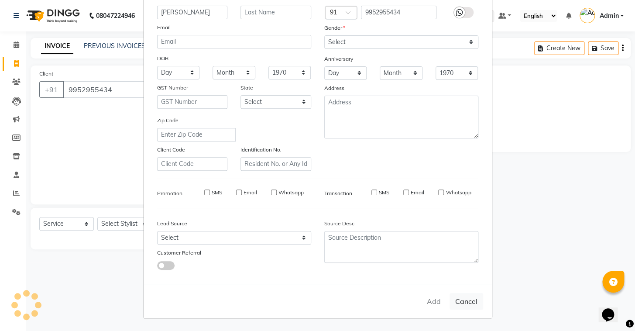
select select
checkbox input "false"
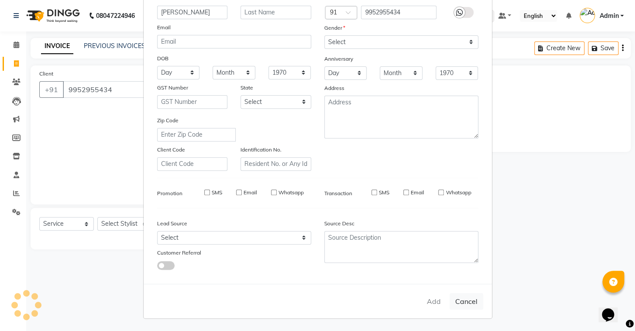
checkbox input "false"
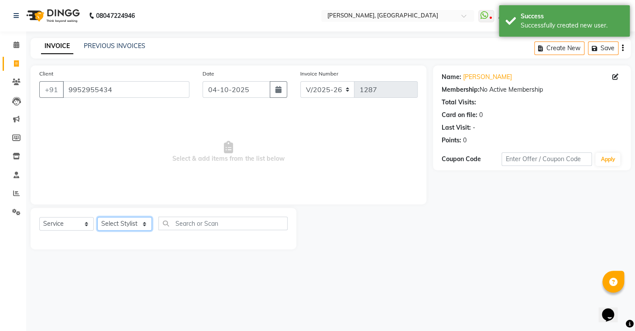
click at [142, 222] on select "Select Stylist Admin AMEER AHMAD MOHAMMED NAVAJISH MOHAMMED SANIR SHIVAM" at bounding box center [124, 224] width 55 height 14
select select "87513"
click at [97, 217] on select "Select Stylist Admin AMEER AHMAD MOHAMMED NAVAJISH MOHAMMED SANIR SHIVAM" at bounding box center [124, 224] width 55 height 14
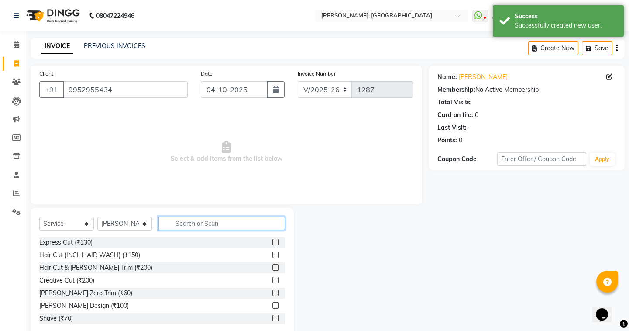
click at [221, 228] on input "text" at bounding box center [222, 224] width 127 height 14
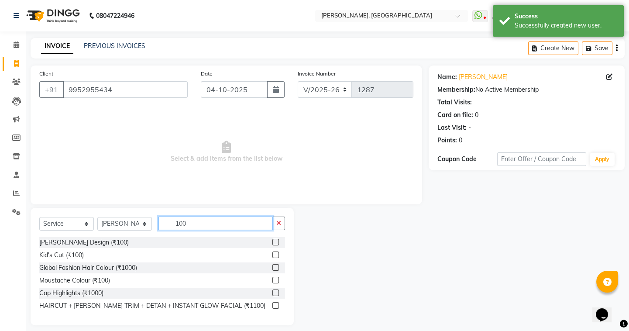
type input "100"
click at [276, 255] on label at bounding box center [275, 255] width 7 height 7
click at [276, 255] on input "checkbox" at bounding box center [275, 255] width 6 height 6
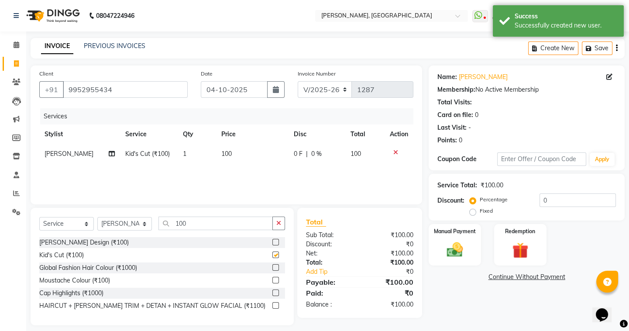
checkbox input "false"
click at [467, 241] on img at bounding box center [454, 249] width 27 height 19
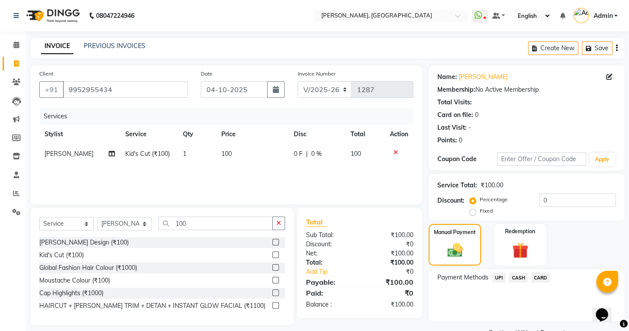
click at [503, 277] on span "UPI" at bounding box center [499, 277] width 14 height 10
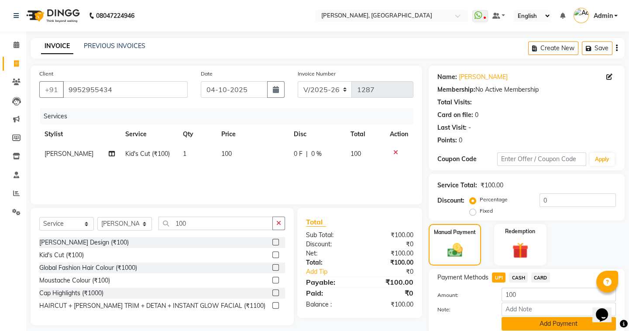
click at [512, 327] on button "Add Payment" at bounding box center [559, 324] width 114 height 14
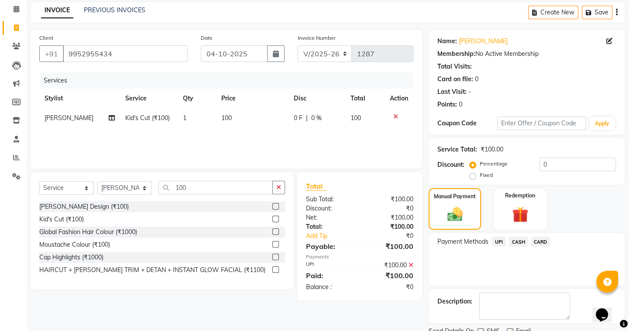
scroll to position [70, 0]
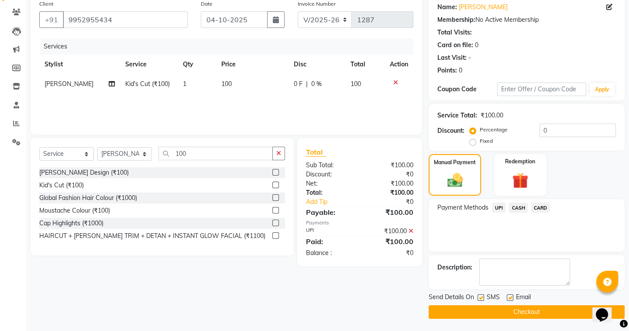
click at [502, 308] on button "Checkout" at bounding box center [527, 312] width 196 height 14
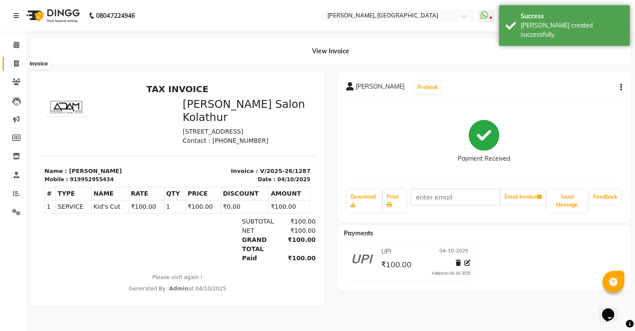
click at [19, 61] on span at bounding box center [16, 64] width 15 height 10
select select "8667"
select select "service"
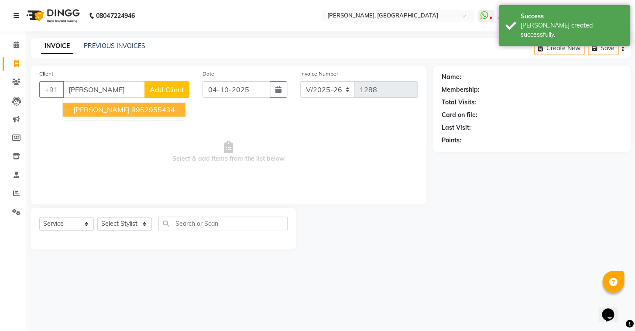
drag, startPoint x: 75, startPoint y: 110, endPoint x: 90, endPoint y: 131, distance: 25.3
click at [75, 110] on span "[PERSON_NAME]" at bounding box center [101, 109] width 56 height 9
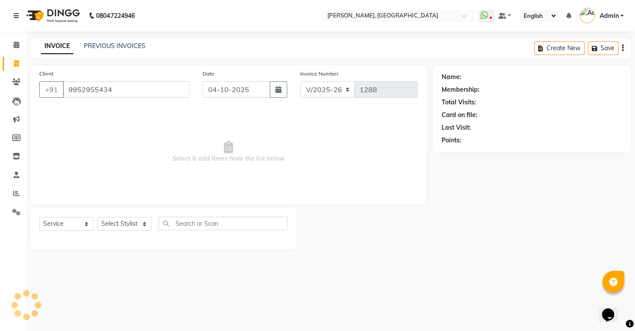
type input "9952955434"
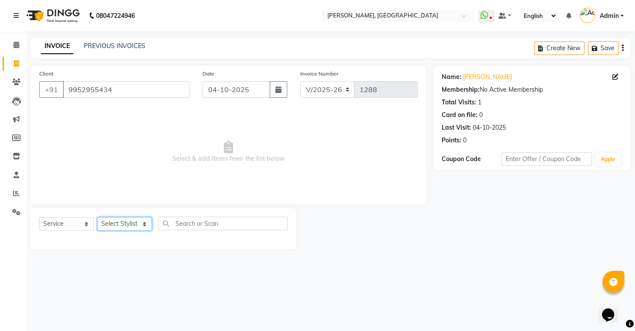
click at [123, 228] on select "Select Stylist Admin AMEER AHMAD MOHAMMED NAVAJISH MOHAMMED SANIR SHIVAM" at bounding box center [124, 224] width 55 height 14
select select "87511"
click at [97, 217] on select "Select Stylist Admin AMEER AHMAD MOHAMMED NAVAJISH MOHAMMED SANIR SHIVAM" at bounding box center [124, 224] width 55 height 14
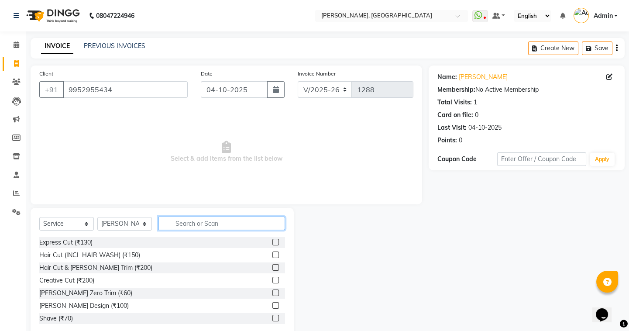
click at [178, 221] on input "text" at bounding box center [222, 224] width 127 height 14
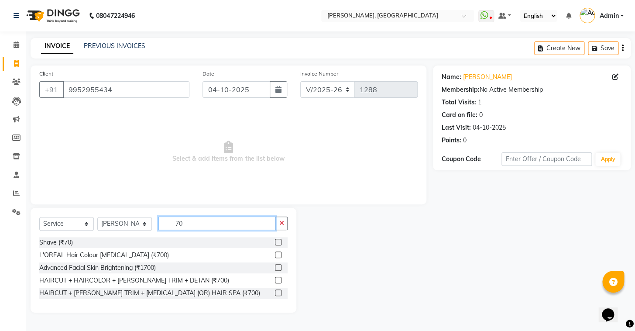
type input "70"
click at [275, 241] on label at bounding box center [278, 242] width 7 height 7
click at [275, 241] on input "checkbox" at bounding box center [278, 243] width 6 height 6
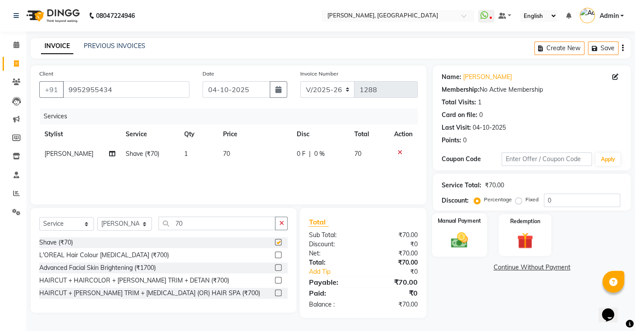
checkbox input "false"
click at [459, 250] on img at bounding box center [460, 241] width 28 height 20
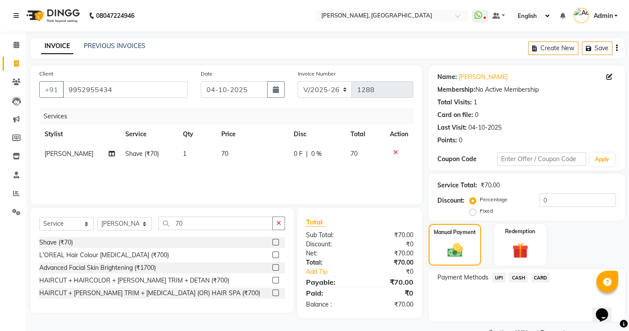
click at [495, 279] on span "UPI" at bounding box center [499, 277] width 14 height 10
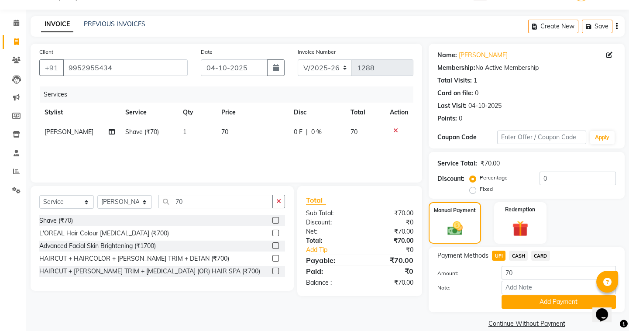
scroll to position [34, 0]
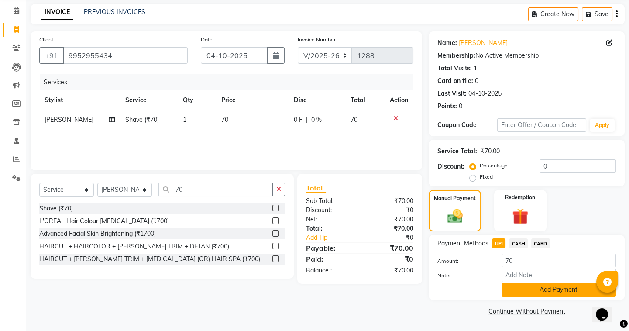
click at [575, 293] on button "Add Payment" at bounding box center [559, 290] width 114 height 14
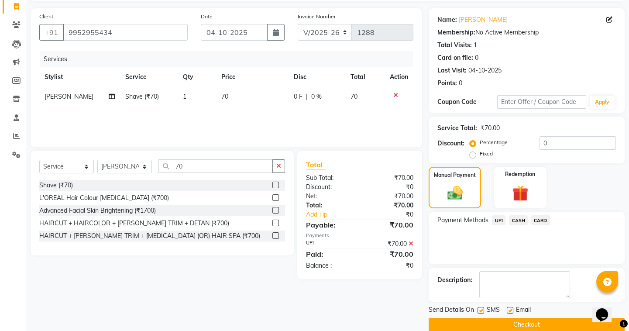
scroll to position [70, 0]
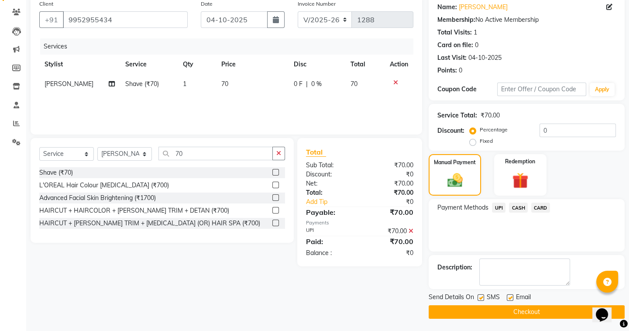
click at [502, 313] on button "Checkout" at bounding box center [527, 312] width 196 height 14
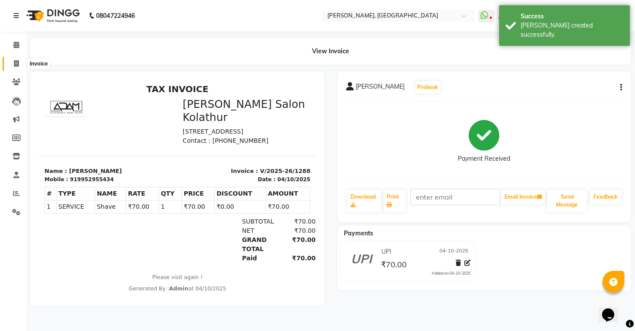
click at [16, 65] on icon at bounding box center [16, 63] width 5 height 7
select select "service"
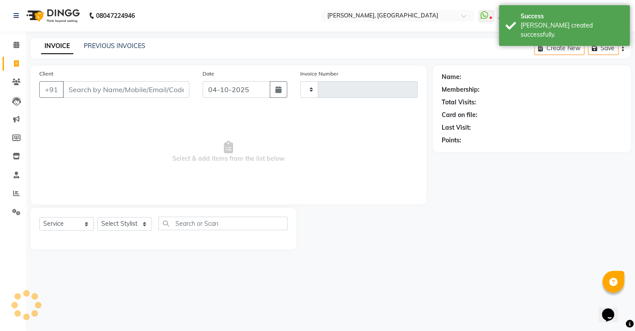
type input "1289"
select select "8667"
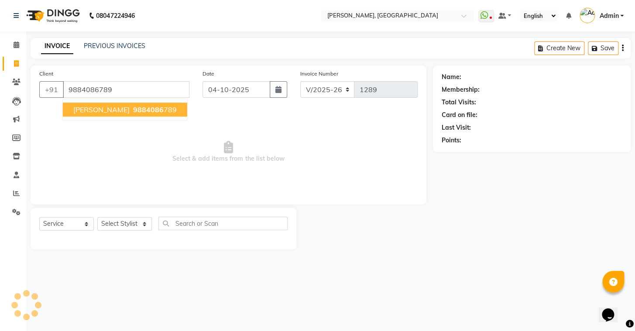
type input "9884086789"
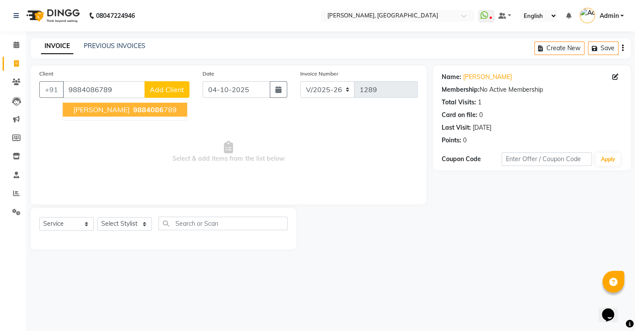
click at [133, 108] on span "9884086" at bounding box center [148, 109] width 31 height 9
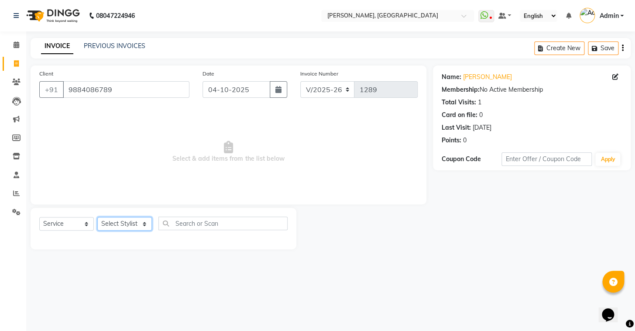
click at [123, 228] on select "Select Stylist Admin AMEER AHMAD MOHAMMED NAVAJISH MOHAMMED SANIR SHIVAM" at bounding box center [124, 224] width 55 height 14
click at [142, 297] on div "08047224946 Select Location × Adam Salon Kolathur, Kolathur WhatsApp Status ✕ S…" at bounding box center [317, 165] width 635 height 331
click at [100, 222] on select "Select Stylist Admin AMEER AHMAD MOHAMMED NAVAJISH MOHAMMED SANIR SHIVAM" at bounding box center [124, 224] width 55 height 14
select select "87510"
click at [97, 217] on select "Select Stylist Admin AMEER AHMAD MOHAMMED NAVAJISH MOHAMMED SANIR SHIVAM" at bounding box center [124, 224] width 55 height 14
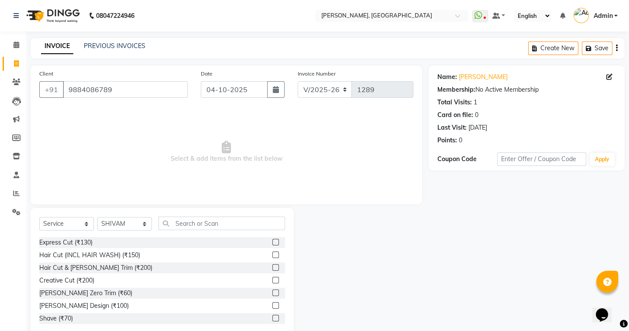
click at [272, 239] on label at bounding box center [275, 242] width 7 height 7
click at [272, 240] on input "checkbox" at bounding box center [275, 243] width 6 height 6
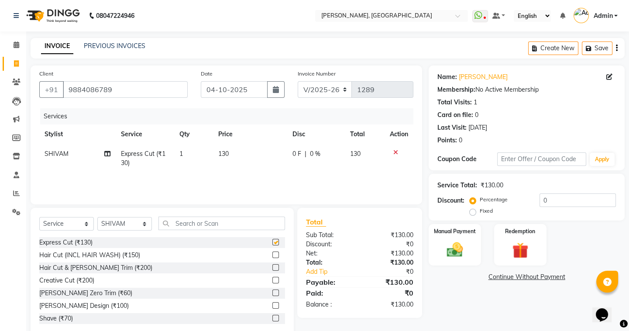
checkbox input "false"
click at [447, 238] on div "Manual Payment" at bounding box center [455, 244] width 54 height 43
click at [497, 273] on span "UPI" at bounding box center [499, 277] width 14 height 10
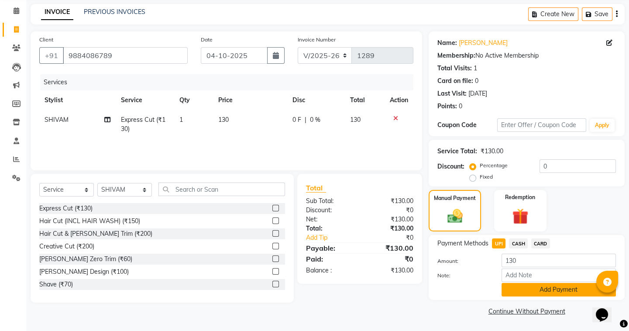
click at [539, 292] on button "Add Payment" at bounding box center [559, 290] width 114 height 14
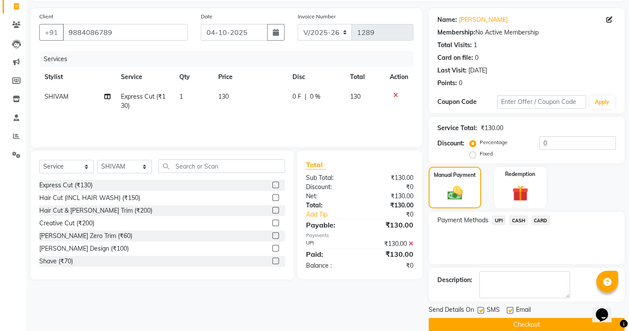
scroll to position [70, 0]
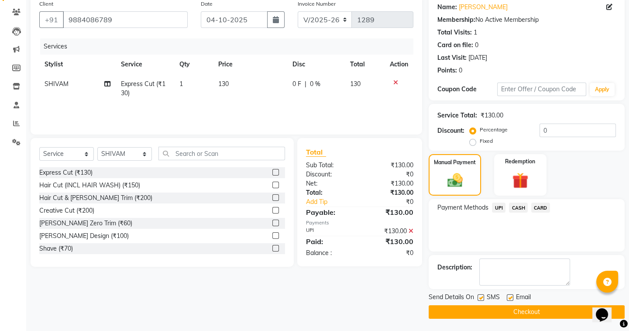
click at [518, 308] on button "Checkout" at bounding box center [527, 312] width 196 height 14
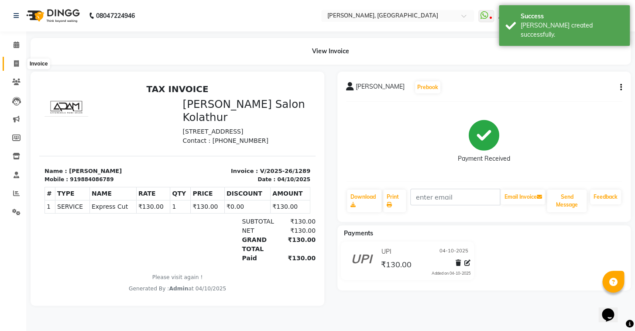
click at [19, 59] on span at bounding box center [16, 64] width 15 height 10
select select "8667"
select select "service"
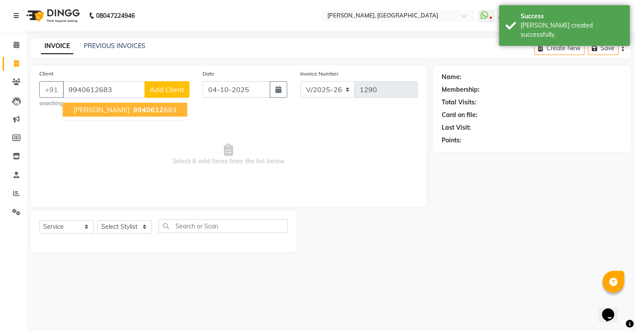
type input "9940612683"
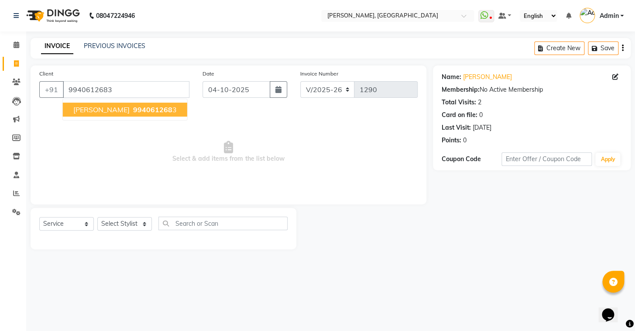
click at [133, 111] on span "994061268" at bounding box center [152, 109] width 39 height 9
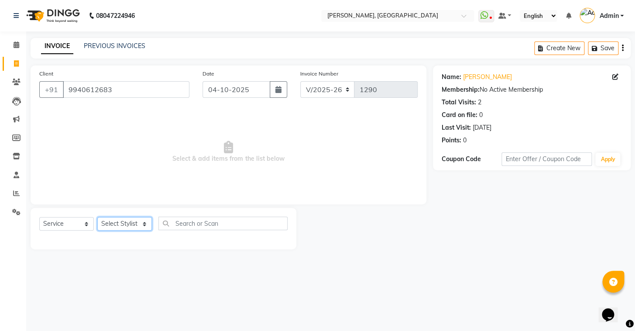
click at [114, 220] on select "Select Stylist Admin AMEER AHMAD MOHAMMED NAVAJISH MOHAMMED SANIR SHIVAM" at bounding box center [124, 224] width 55 height 14
select select "87510"
click at [97, 217] on select "Select Stylist Admin AMEER AHMAD MOHAMMED NAVAJISH MOHAMMED SANIR SHIVAM" at bounding box center [124, 224] width 55 height 14
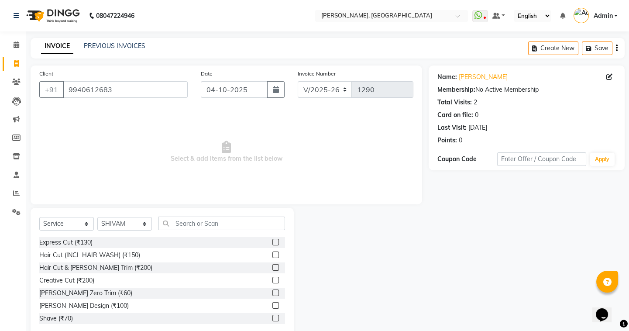
click at [272, 257] on label at bounding box center [275, 255] width 7 height 7
click at [272, 257] on input "checkbox" at bounding box center [275, 255] width 6 height 6
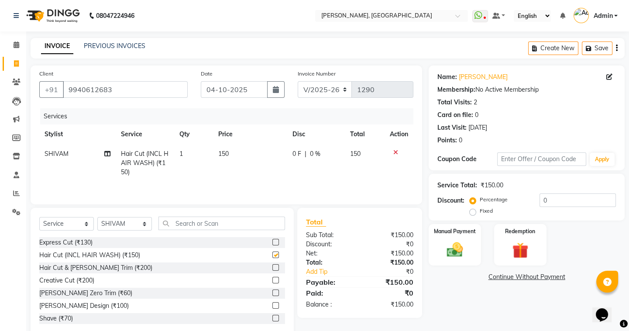
checkbox input "false"
click at [470, 240] on div "Manual Payment" at bounding box center [455, 244] width 54 height 43
click at [500, 281] on span "UPI" at bounding box center [499, 277] width 14 height 10
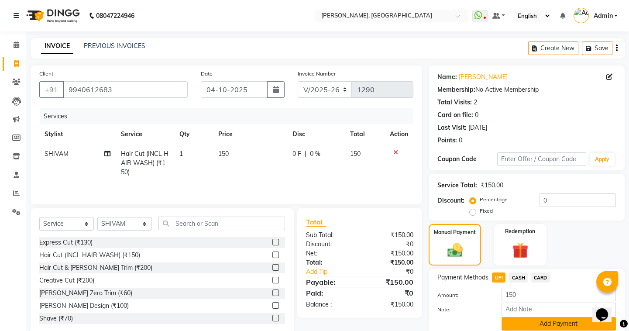
click at [518, 318] on button "Add Payment" at bounding box center [559, 324] width 114 height 14
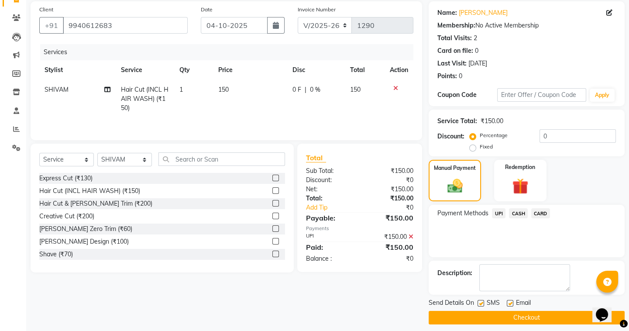
scroll to position [70, 0]
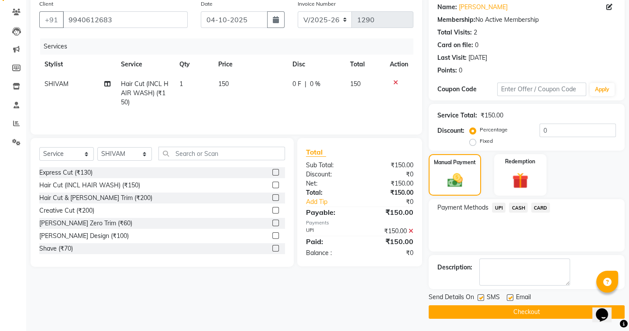
click at [517, 314] on button "Checkout" at bounding box center [527, 312] width 196 height 14
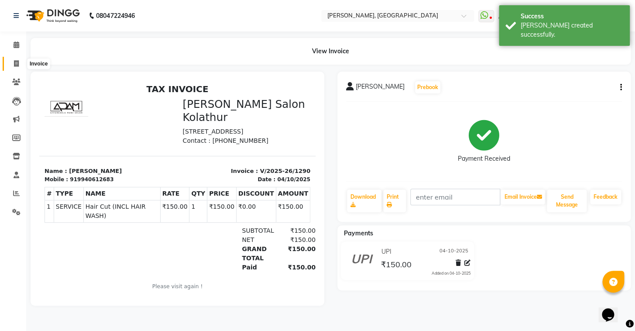
click at [19, 62] on span at bounding box center [16, 64] width 15 height 10
select select "service"
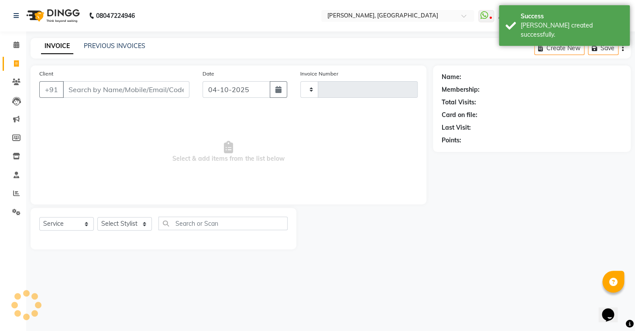
type input "1291"
select select "8667"
type input "9940612683"
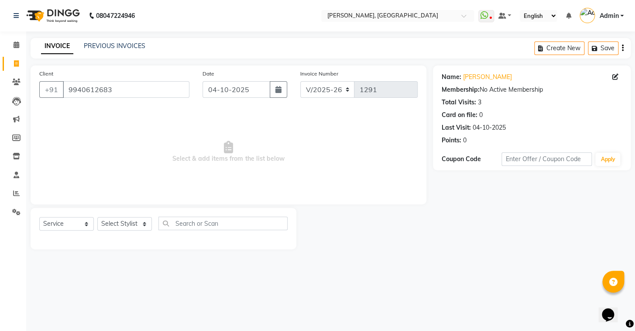
click at [134, 217] on div "Select Service Product Membership Package Voucher Prepaid Gift Card Select Styl…" at bounding box center [163, 227] width 248 height 21
click at [140, 236] on div "Select Service Product Membership Package Voucher Prepaid Gift Card Select Styl…" at bounding box center [163, 227] width 248 height 21
click at [128, 226] on select "Select Stylist Admin AMEER AHMAD MOHAMMED NAVAJISH MOHAMMED SANIR SHIVAM" at bounding box center [124, 224] width 55 height 14
select select "87513"
click at [97, 217] on select "Select Stylist Admin AMEER AHMAD MOHAMMED NAVAJISH MOHAMMED SANIR SHIVAM" at bounding box center [124, 224] width 55 height 14
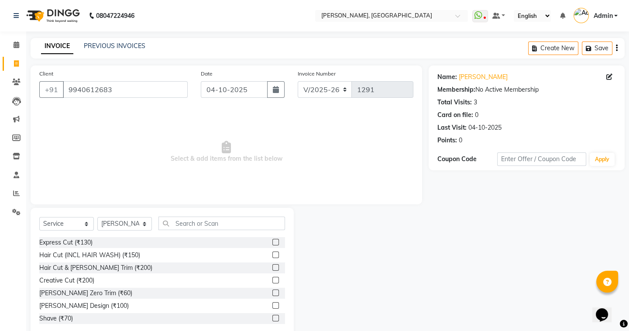
click at [272, 307] on label at bounding box center [275, 305] width 7 height 7
click at [272, 307] on input "checkbox" at bounding box center [275, 306] width 6 height 6
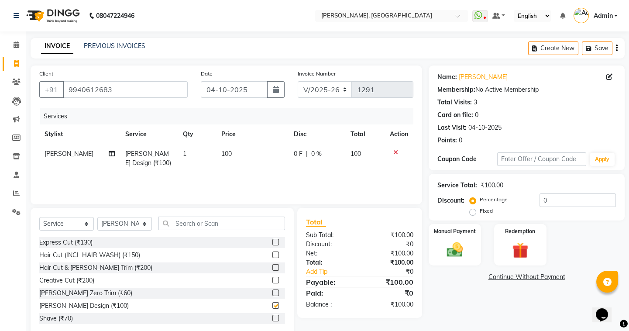
checkbox input "false"
click at [436, 255] on div "Manual Payment" at bounding box center [455, 244] width 54 height 43
click at [494, 277] on span "UPI" at bounding box center [499, 277] width 14 height 10
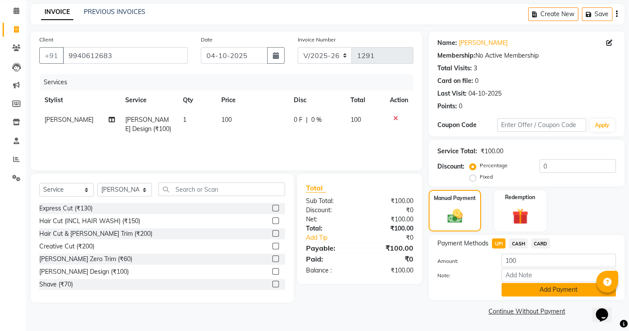
click at [536, 288] on button "Add Payment" at bounding box center [559, 290] width 114 height 14
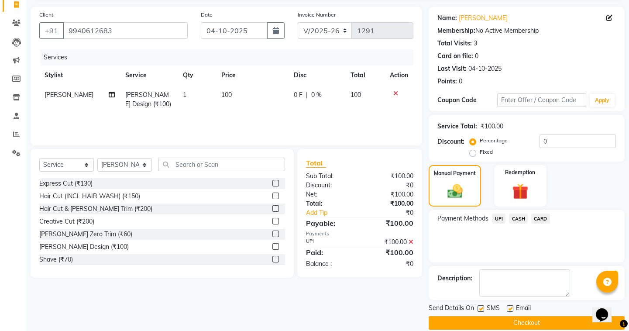
scroll to position [70, 0]
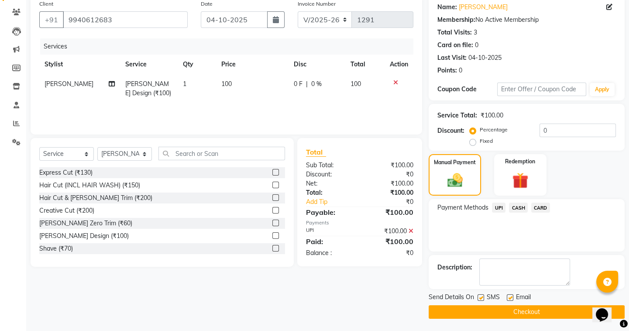
click at [496, 309] on button "Checkout" at bounding box center [527, 312] width 196 height 14
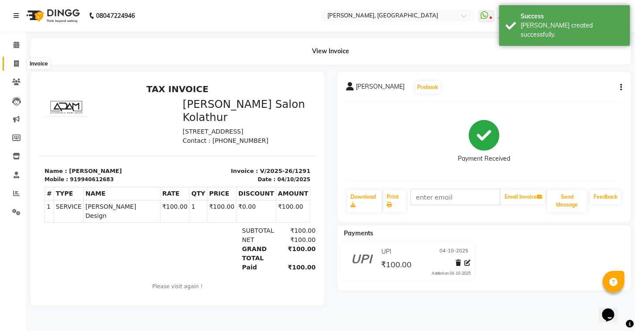
click at [17, 63] on icon at bounding box center [16, 63] width 5 height 7
select select "8667"
select select "service"
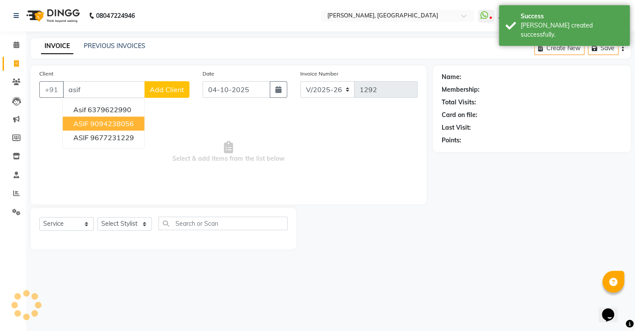
click at [134, 122] on button "ASIF 9094238056" at bounding box center [104, 124] width 82 height 14
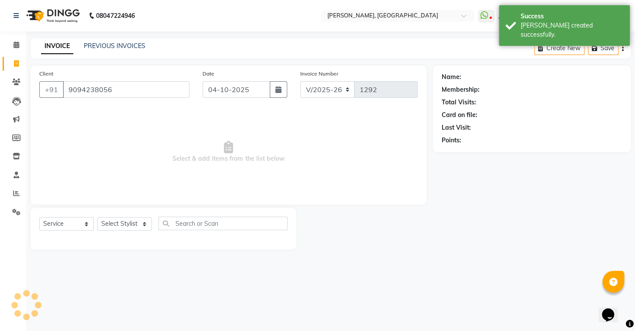
type input "9094238056"
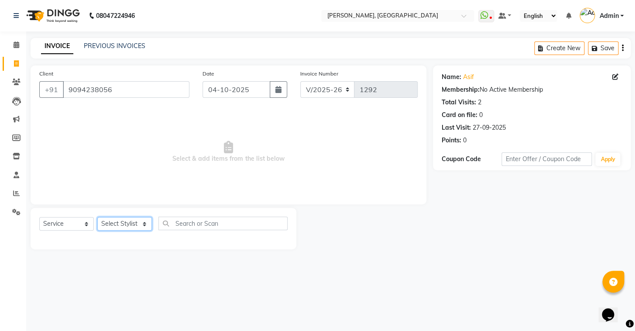
click at [124, 226] on select "Select Stylist Admin AMEER AHMAD MOHAMMED NAVAJISH MOHAMMED SANIR SHIVAM" at bounding box center [124, 224] width 55 height 14
select select "87509"
click at [97, 217] on select "Select Stylist Admin AMEER AHMAD MOHAMMED NAVAJISH MOHAMMED SANIR SHIVAM" at bounding box center [124, 224] width 55 height 14
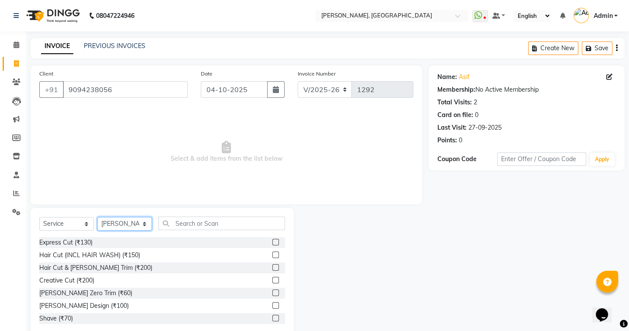
scroll to position [39, 0]
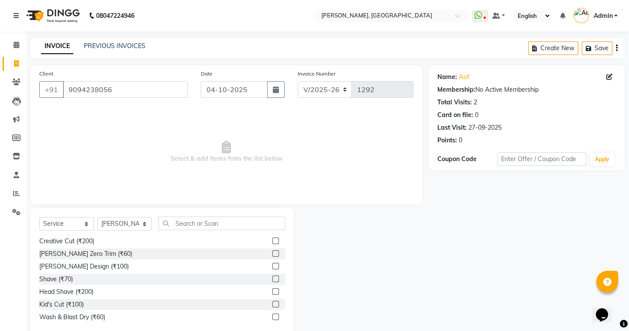
click at [272, 304] on label at bounding box center [275, 304] width 7 height 7
click at [272, 304] on input "checkbox" at bounding box center [275, 305] width 6 height 6
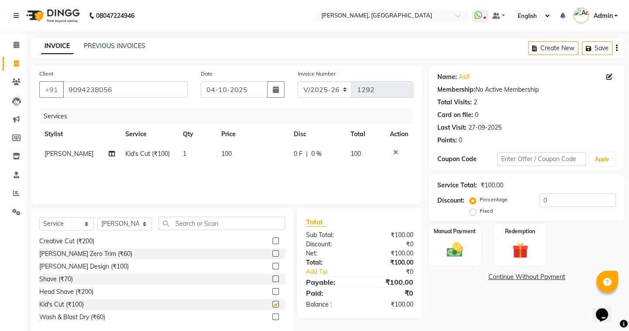
checkbox input "false"
click at [456, 254] on img at bounding box center [454, 249] width 27 height 19
click at [501, 279] on span "UPI" at bounding box center [499, 277] width 14 height 10
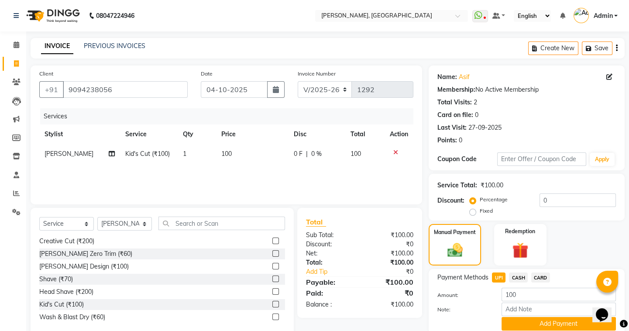
scroll to position [34, 0]
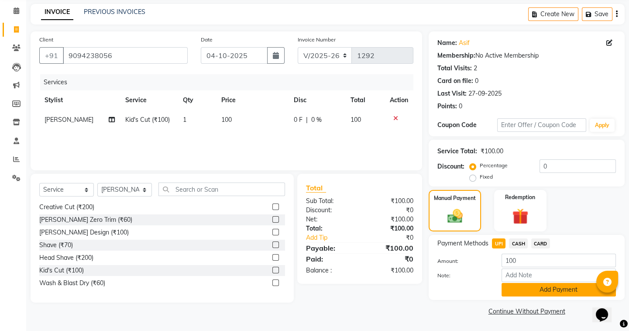
click at [537, 287] on button "Add Payment" at bounding box center [559, 290] width 114 height 14
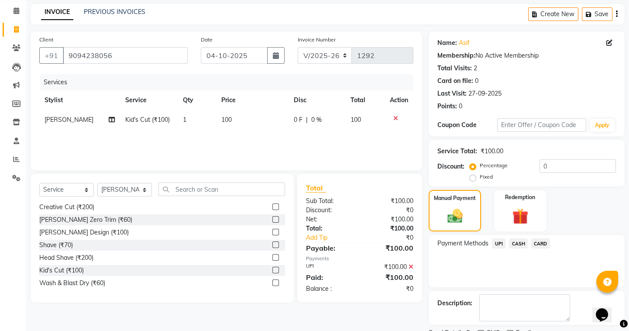
scroll to position [70, 0]
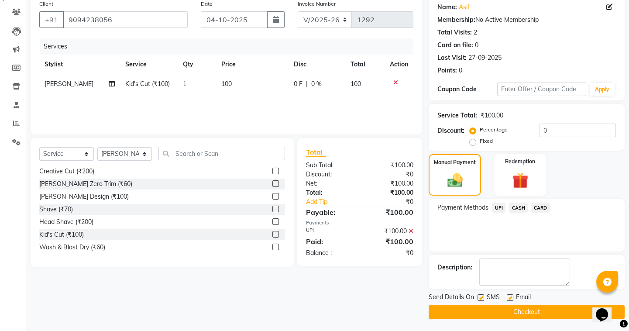
click at [535, 309] on button "Checkout" at bounding box center [527, 312] width 196 height 14
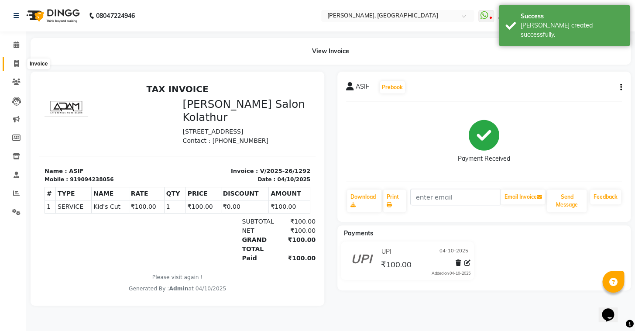
click at [19, 62] on span at bounding box center [16, 64] width 15 height 10
select select "8667"
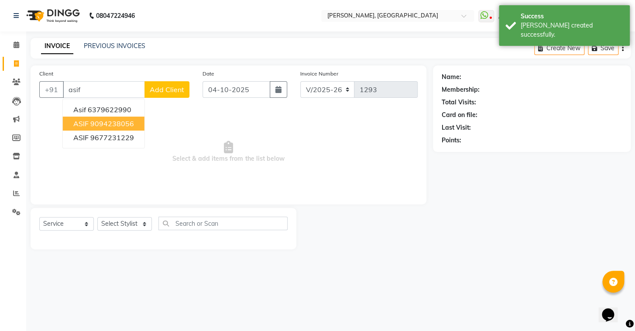
click at [93, 126] on ngb-highlight "9094238056" at bounding box center [112, 123] width 44 height 9
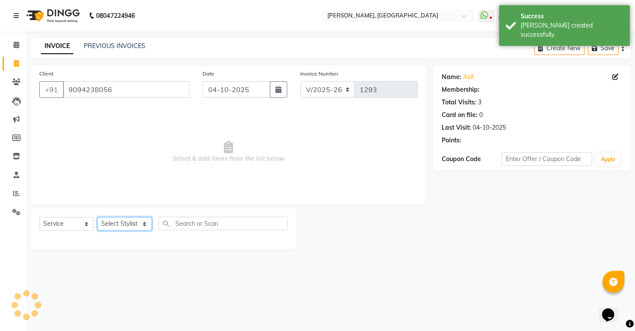
click at [141, 220] on select "Select Stylist Admin AMEER AHMAD MOHAMMED NAVAJISH MOHAMMED SANIR SHIVAM" at bounding box center [124, 224] width 55 height 14
click at [97, 217] on select "Select Stylist Admin AMEER AHMAD MOHAMMED NAVAJISH MOHAMMED SANIR SHIVAM" at bounding box center [124, 224] width 55 height 14
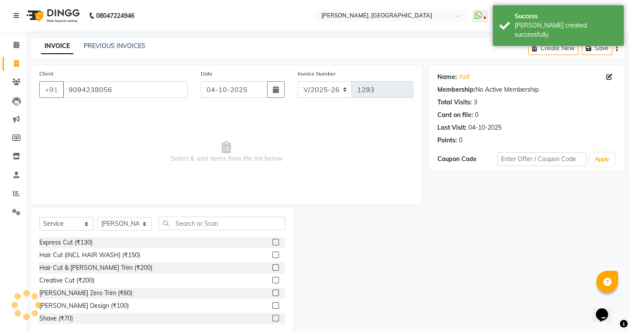
click at [272, 243] on label at bounding box center [275, 242] width 7 height 7
click at [272, 243] on input "checkbox" at bounding box center [275, 243] width 6 height 6
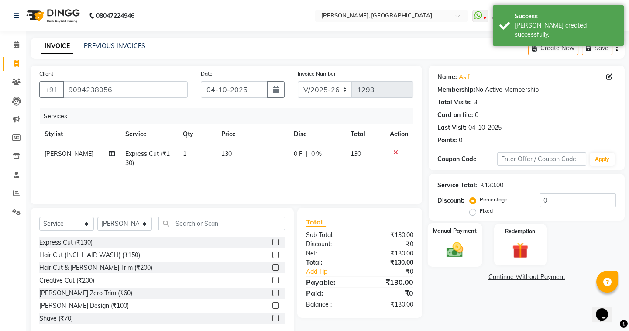
click at [463, 253] on img at bounding box center [454, 249] width 27 height 19
click at [497, 276] on span "UPI" at bounding box center [499, 277] width 14 height 10
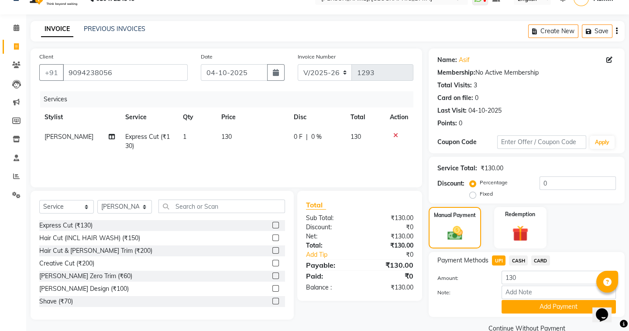
scroll to position [34, 0]
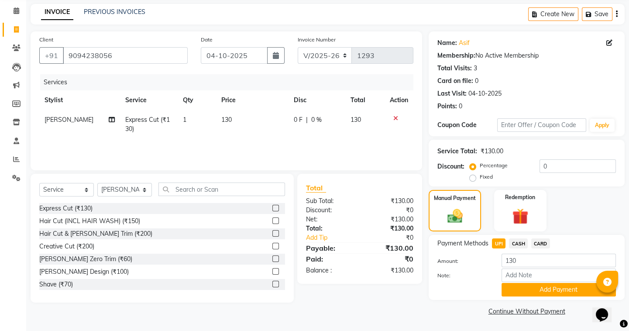
click at [513, 287] on button "Add Payment" at bounding box center [559, 290] width 114 height 14
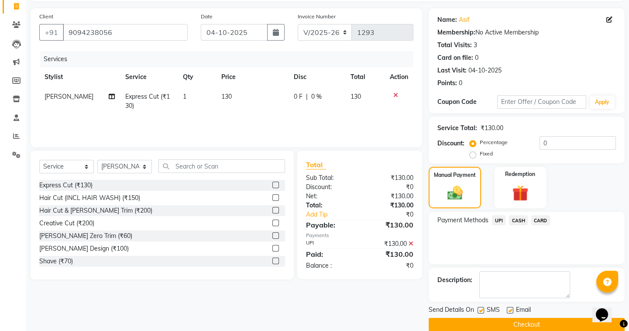
scroll to position [70, 0]
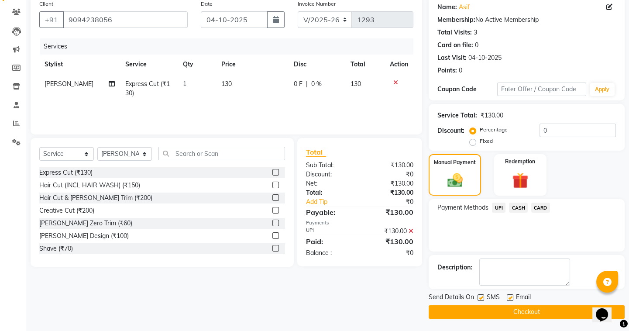
click at [473, 314] on button "Checkout" at bounding box center [527, 312] width 196 height 14
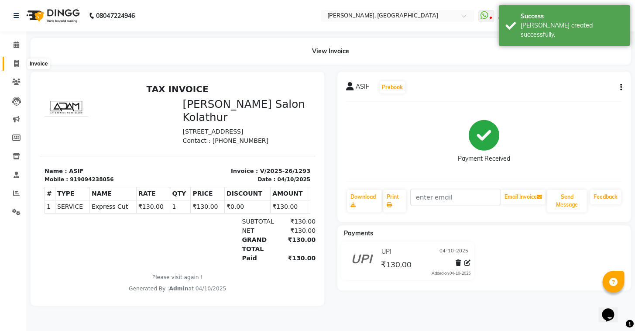
click at [14, 62] on icon at bounding box center [16, 63] width 5 height 7
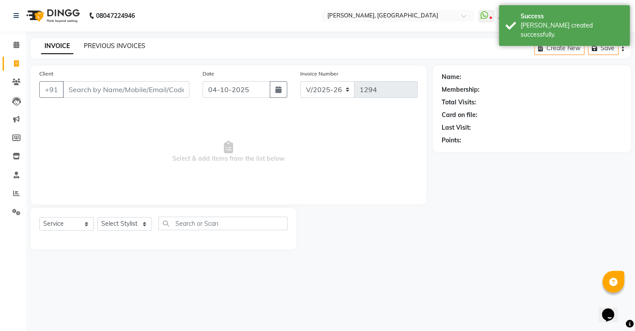
click at [106, 44] on link "PREVIOUS INVOICES" at bounding box center [115, 46] width 62 height 8
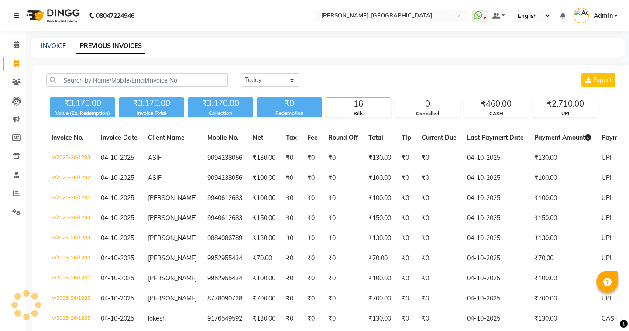
select select "en"
click at [46, 43] on link "INVOICE" at bounding box center [53, 46] width 25 height 8
select select "8667"
select select "service"
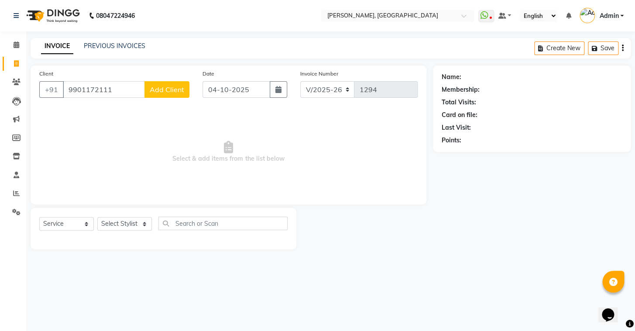
type input "9901172111"
click at [184, 89] on button "Add Client" at bounding box center [167, 89] width 45 height 17
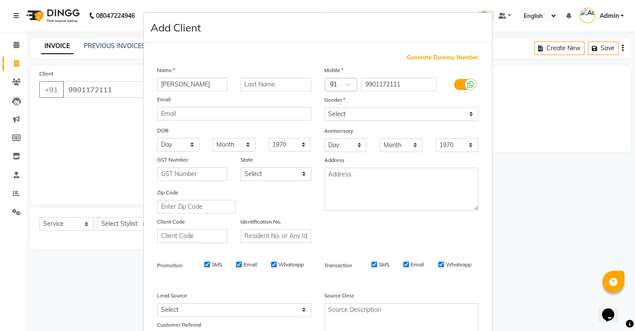
type input "[PERSON_NAME]"
click at [458, 117] on select "Select Male Female Other Prefer Not To Say" at bounding box center [401, 114] width 154 height 14
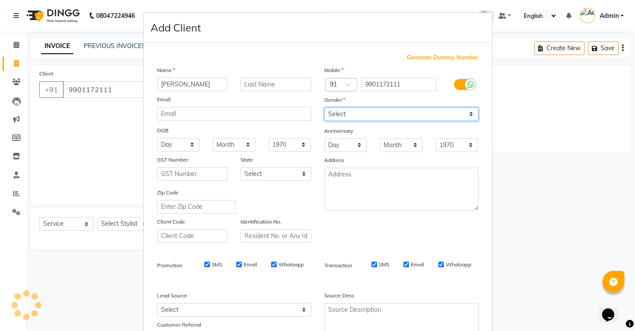
select select "male"
click at [324, 107] on select "Select Male Female Other Prefer Not To Say" at bounding box center [401, 114] width 154 height 14
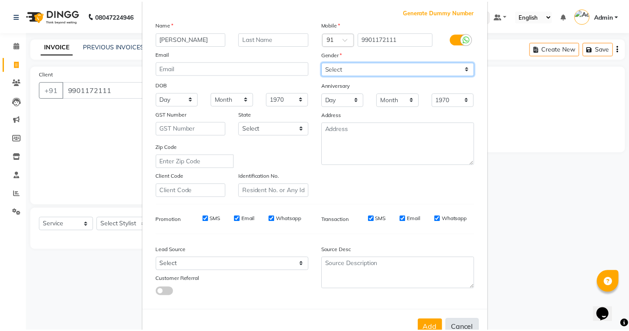
scroll to position [74, 0]
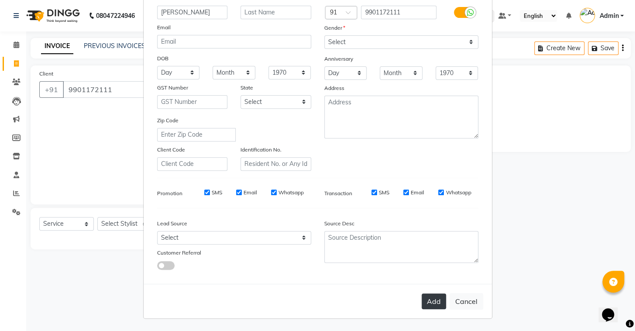
click at [433, 307] on button "Add" at bounding box center [434, 301] width 24 height 16
select select
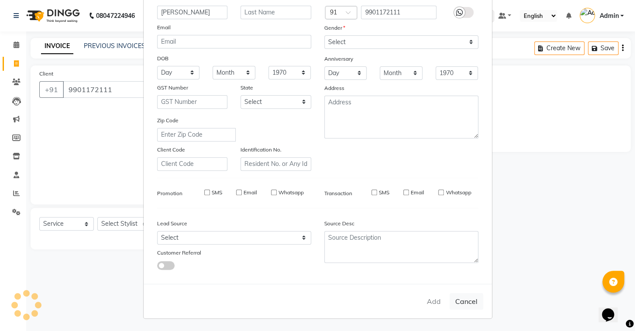
select select
checkbox input "false"
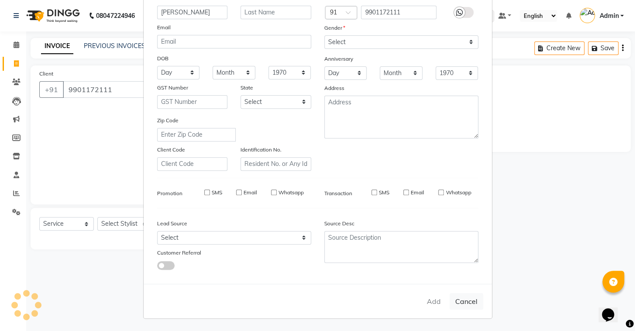
checkbox input "false"
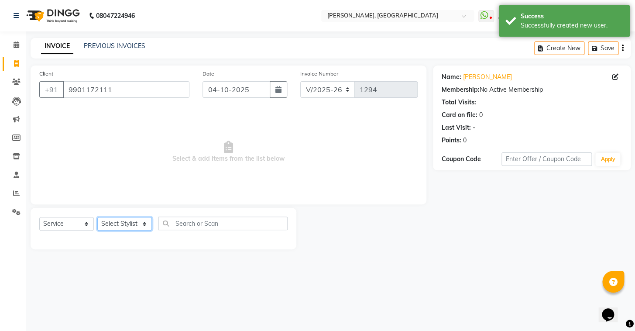
click at [126, 219] on select "Select Stylist Admin AMEER AHMAD MOHAMMED NAVAJISH MOHAMMED SANIR SHIVAM" at bounding box center [124, 224] width 55 height 14
select select "87509"
click at [97, 217] on select "Select Stylist Admin AMEER AHMAD MOHAMMED NAVAJISH MOHAMMED SANIR SHIVAM" at bounding box center [124, 224] width 55 height 14
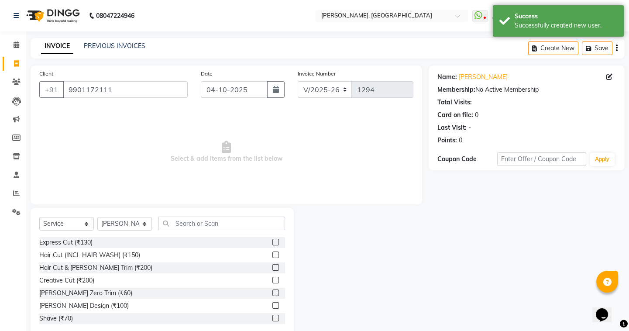
click at [272, 242] on label at bounding box center [275, 242] width 7 height 7
click at [272, 242] on input "checkbox" at bounding box center [275, 243] width 6 height 6
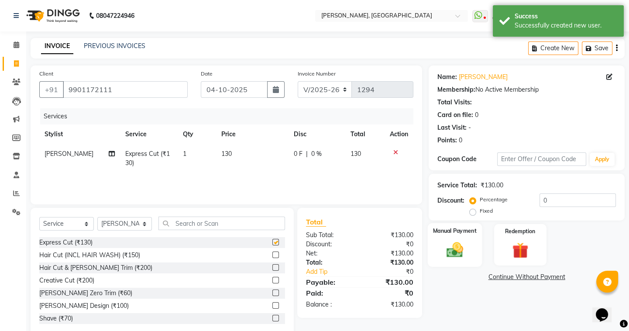
checkbox input "false"
click at [467, 244] on img at bounding box center [454, 249] width 27 height 19
click at [501, 278] on span "UPI" at bounding box center [499, 277] width 14 height 10
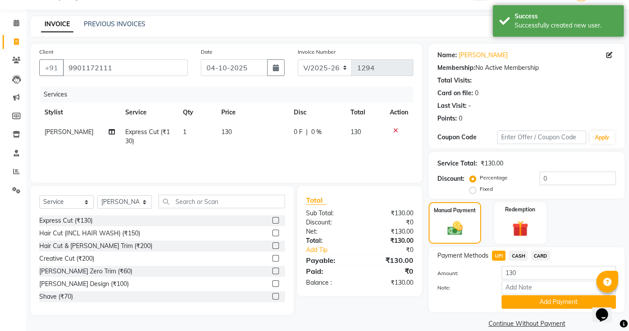
scroll to position [34, 0]
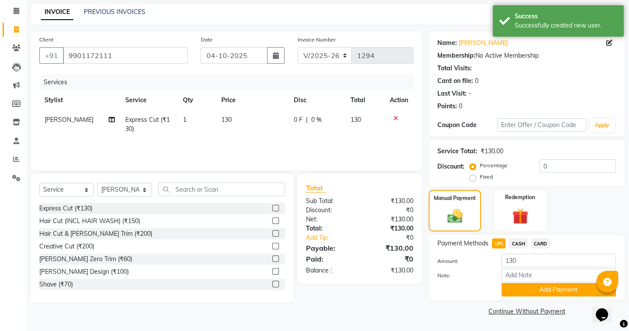
click at [520, 297] on div "Payment Methods UPI CASH CARD Amount: 130 Note: Add Payment" at bounding box center [527, 267] width 196 height 65
click at [519, 291] on button "Add Payment" at bounding box center [559, 290] width 114 height 14
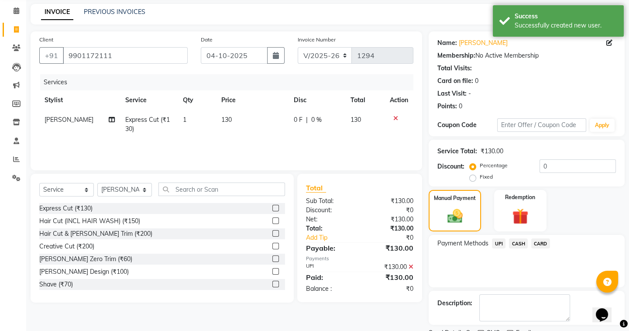
scroll to position [70, 0]
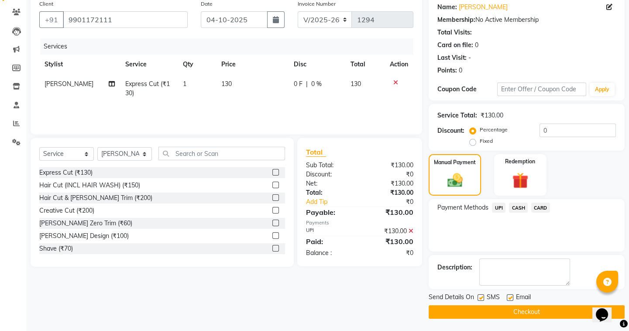
click at [502, 306] on button "Checkout" at bounding box center [527, 312] width 196 height 14
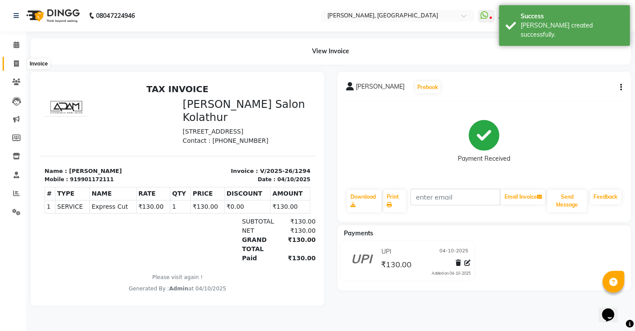
click at [16, 61] on icon at bounding box center [16, 63] width 5 height 7
select select "8667"
select select "service"
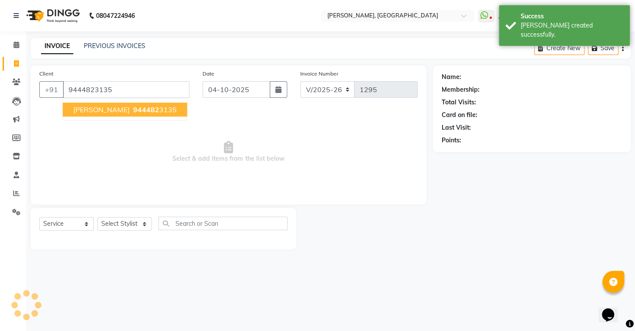
type input "9444823135"
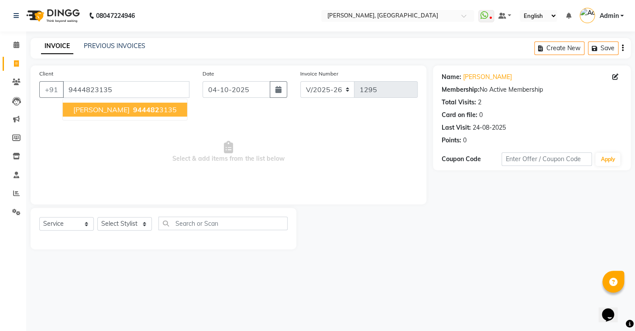
drag, startPoint x: 76, startPoint y: 108, endPoint x: 86, endPoint y: 157, distance: 50.4
click at [76, 108] on span "[PERSON_NAME]" at bounding box center [101, 109] width 56 height 9
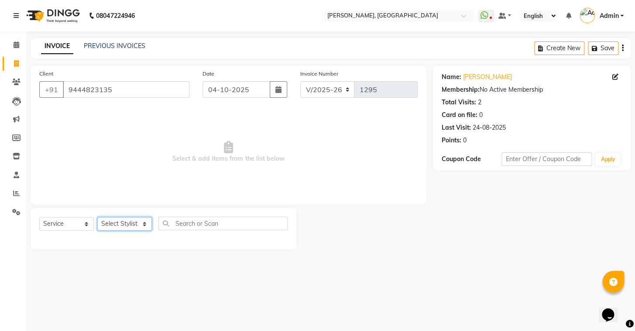
click at [130, 226] on select "Select Stylist Admin AMEER AHMAD MOHAMMED NAVAJISH MOHAMMED SANIR SHIVAM" at bounding box center [124, 224] width 55 height 14
select select "87509"
click at [97, 217] on select "Select Stylist Admin AMEER AHMAD MOHAMMED NAVAJISH MOHAMMED SANIR SHIVAM" at bounding box center [124, 224] width 55 height 14
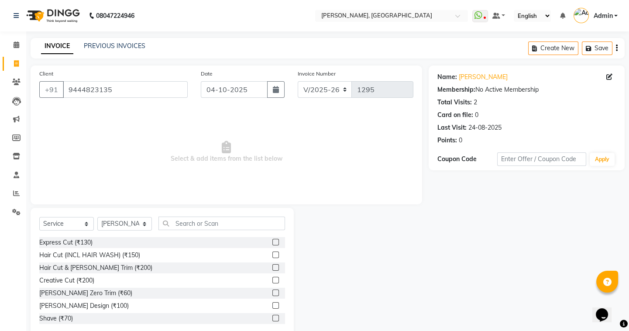
click at [272, 243] on label at bounding box center [275, 242] width 7 height 7
click at [272, 243] on input "checkbox" at bounding box center [275, 243] width 6 height 6
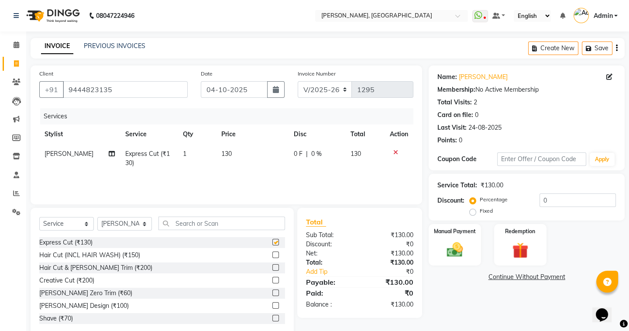
checkbox input "false"
click at [445, 257] on img at bounding box center [454, 249] width 27 height 19
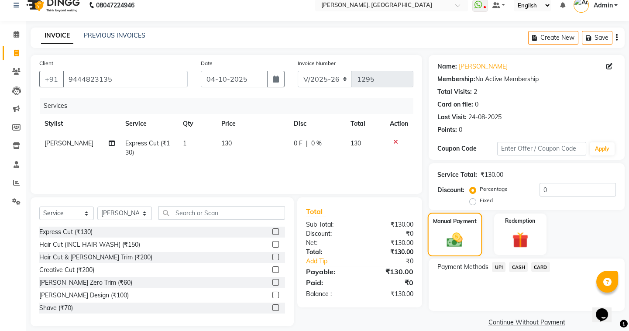
scroll to position [21, 0]
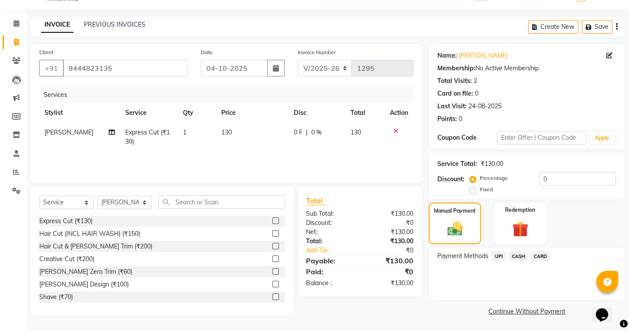
click at [502, 255] on span "UPI" at bounding box center [499, 256] width 14 height 10
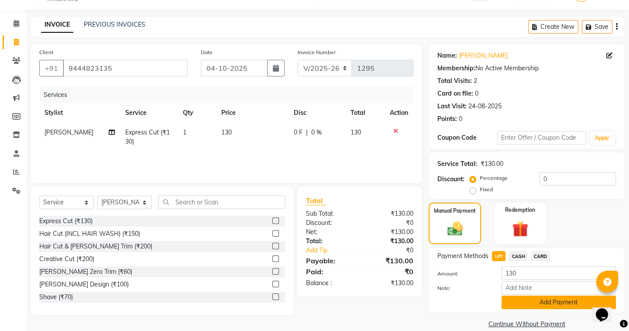
click at [519, 301] on button "Add Payment" at bounding box center [559, 303] width 114 height 14
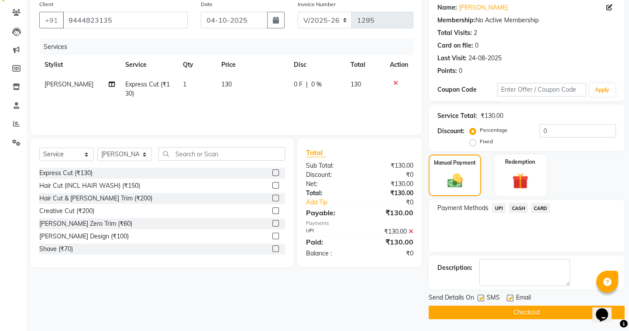
scroll to position [70, 0]
click at [502, 309] on button "Checkout" at bounding box center [527, 312] width 196 height 14
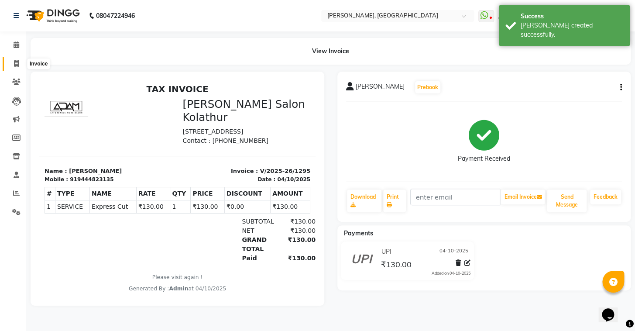
click at [14, 63] on icon at bounding box center [16, 63] width 5 height 7
select select "service"
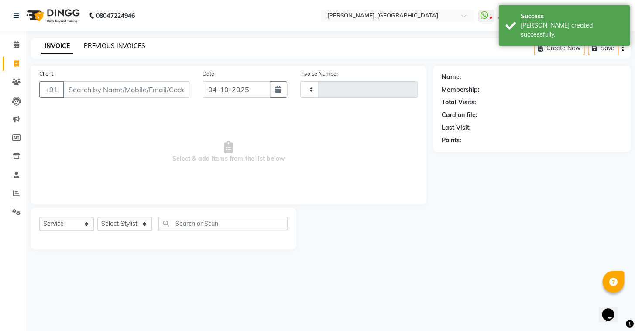
type input "1296"
select select "8667"
click at [103, 46] on link "PREVIOUS INVOICES" at bounding box center [115, 46] width 62 height 8
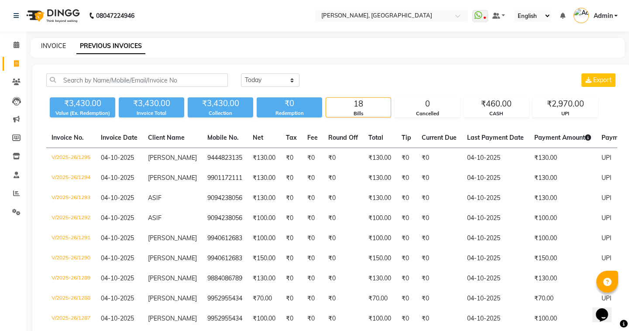
click at [59, 43] on link "INVOICE" at bounding box center [53, 46] width 25 height 8
select select "8667"
select select "service"
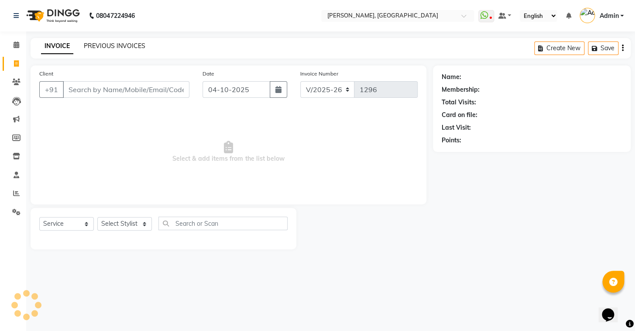
click at [103, 45] on link "PREVIOUS INVOICES" at bounding box center [115, 46] width 62 height 8
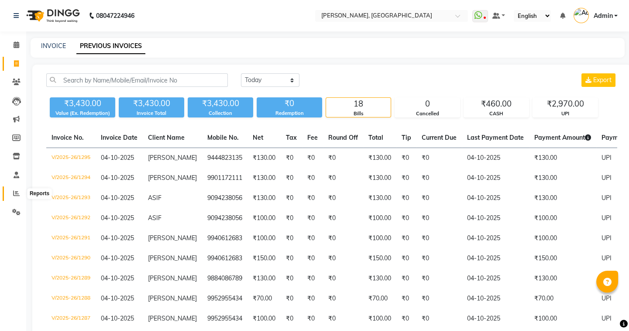
click at [17, 192] on icon at bounding box center [16, 193] width 7 height 7
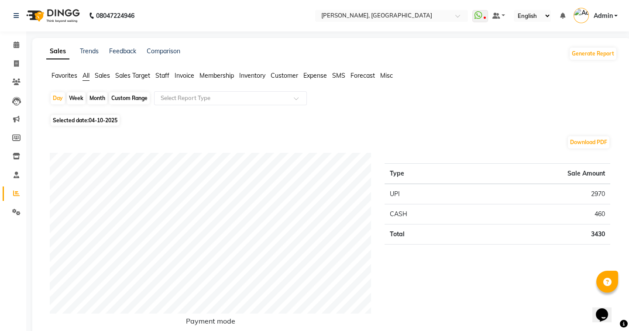
drag, startPoint x: 162, startPoint y: 74, endPoint x: 175, endPoint y: 89, distance: 19.8
click at [162, 74] on span "Staff" at bounding box center [162, 76] width 14 height 8
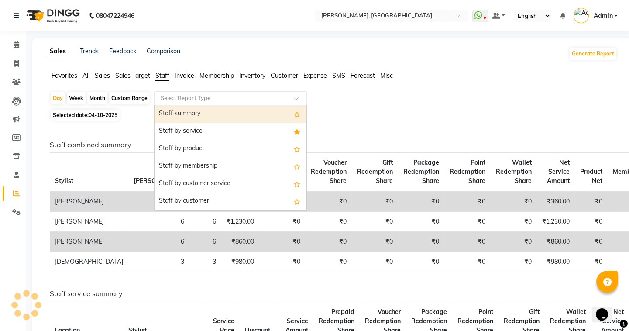
click at [189, 96] on input "text" at bounding box center [222, 98] width 126 height 9
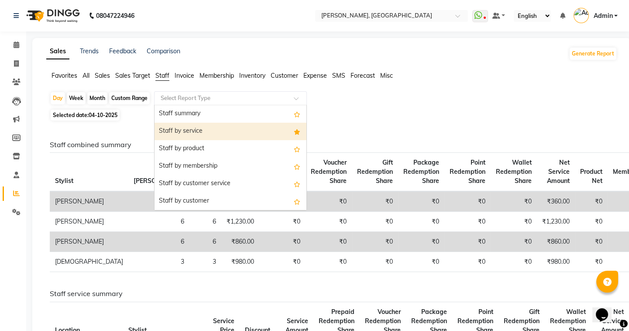
click at [197, 132] on div "Staff by service" at bounding box center [231, 131] width 152 height 17
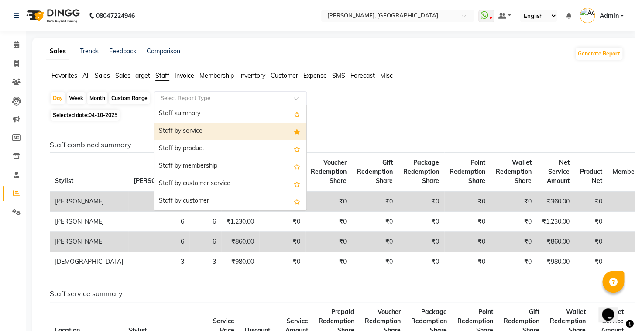
select select "full_report"
select select "csv"
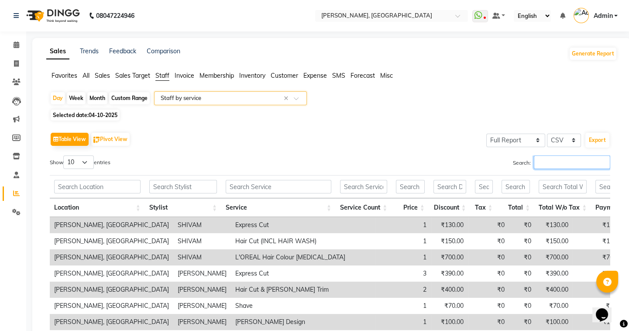
click at [584, 165] on input "Search:" at bounding box center [572, 162] width 76 height 14
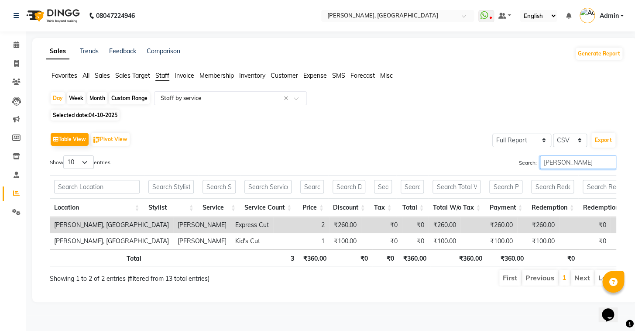
type input "ameer"
click at [609, 162] on input "ameer" at bounding box center [578, 162] width 76 height 14
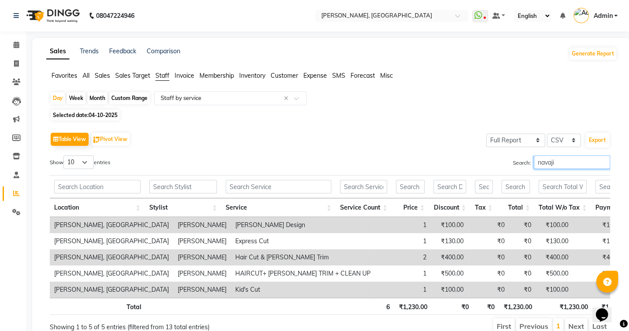
type input "navajis"
click at [603, 160] on input "navajis" at bounding box center [572, 162] width 76 height 14
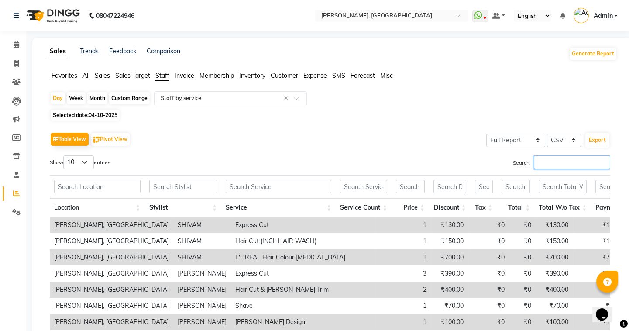
type input "s"
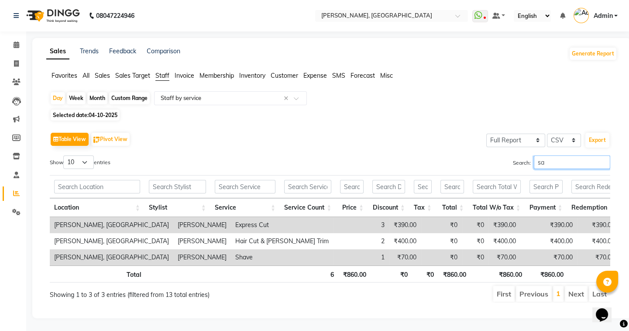
type input "s"
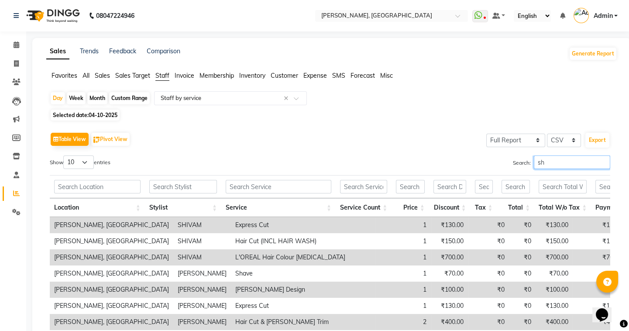
type input "s"
click at [17, 59] on span at bounding box center [16, 64] width 15 height 10
select select "service"
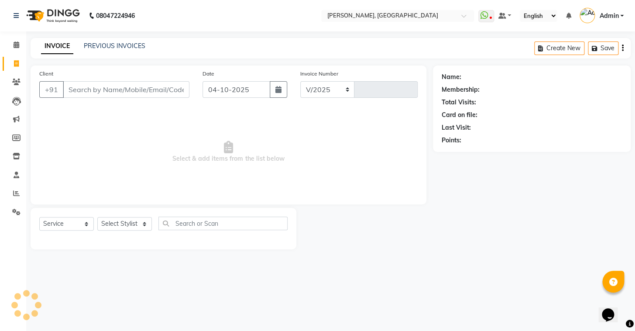
select select "8667"
type input "1296"
click at [135, 48] on link "PREVIOUS INVOICES" at bounding box center [115, 46] width 62 height 8
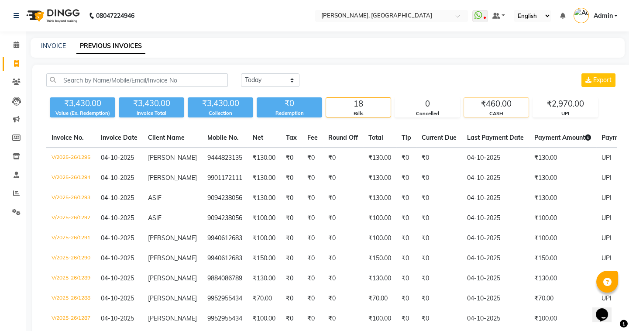
click at [515, 116] on div "CASH" at bounding box center [496, 113] width 65 height 7
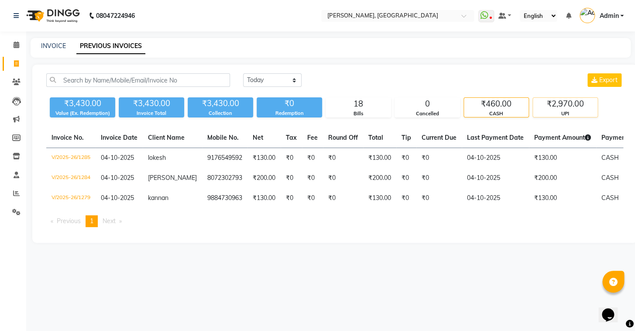
click at [554, 114] on div "UPI" at bounding box center [565, 113] width 65 height 7
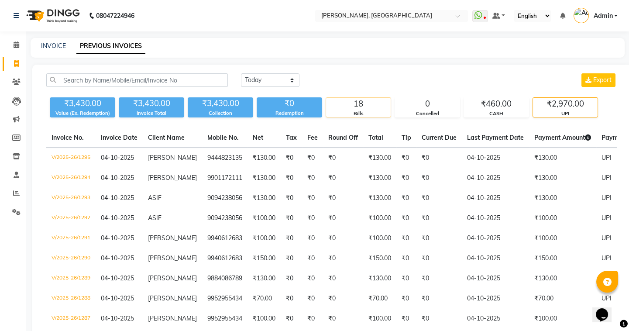
click at [362, 108] on div "18" at bounding box center [358, 104] width 65 height 12
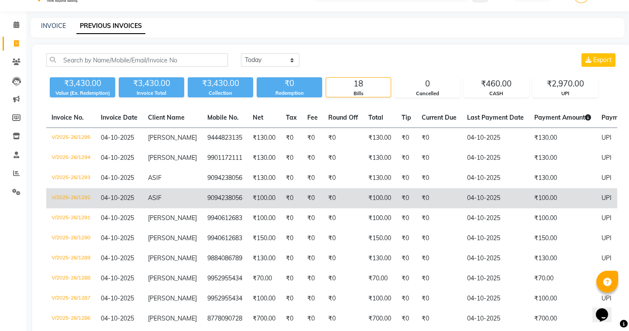
scroll to position [39, 0]
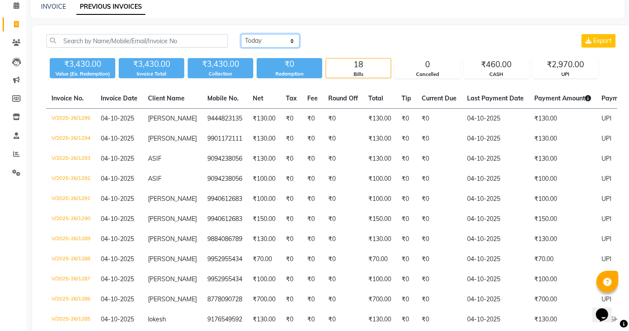
click at [279, 39] on select "Today Yesterday Custom Range" at bounding box center [270, 41] width 59 height 14
select select "range"
click at [241, 34] on select "Today Yesterday Custom Range" at bounding box center [270, 41] width 59 height 14
click at [328, 39] on input "04-10-2025" at bounding box center [341, 41] width 61 height 12
select select "10"
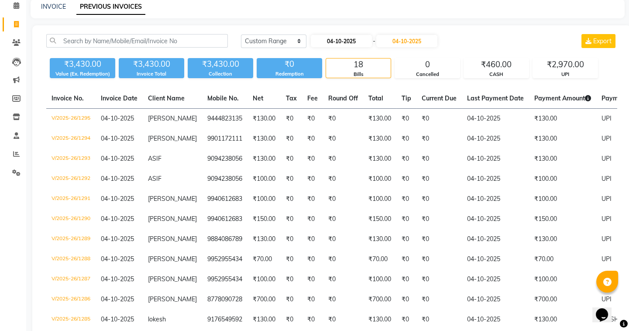
select select "2025"
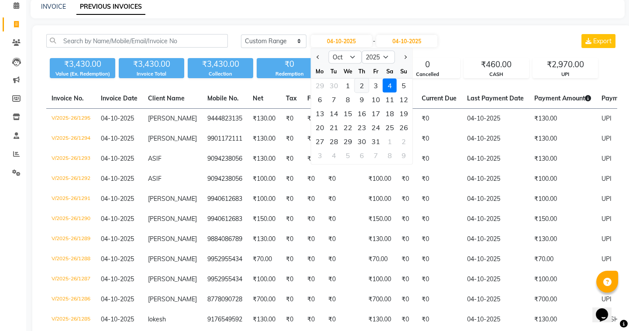
click at [359, 84] on div "2" at bounding box center [362, 86] width 14 height 14
type input "02-10-2025"
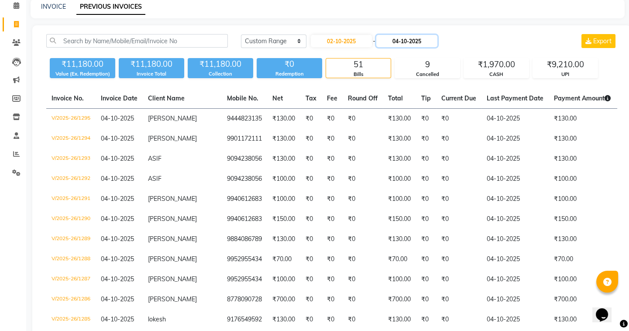
click at [395, 43] on input "04-10-2025" at bounding box center [406, 41] width 61 height 12
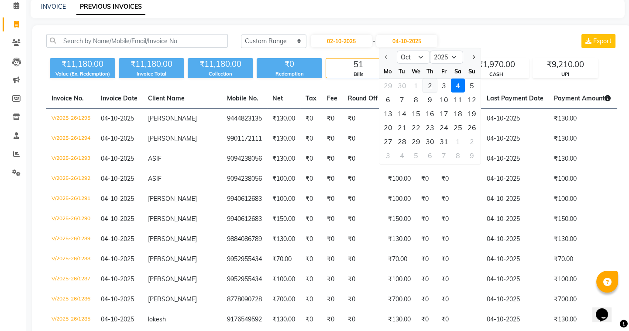
click at [432, 86] on div "2" at bounding box center [430, 86] width 14 height 14
type input "02-10-2025"
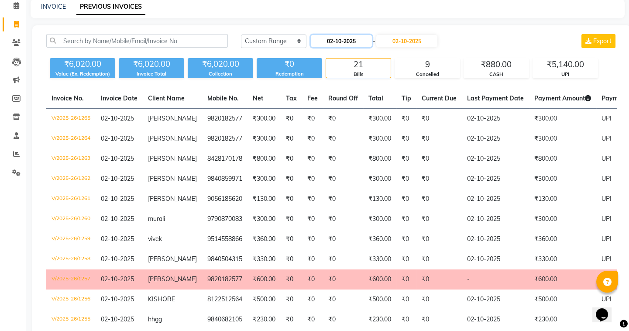
click at [331, 45] on input "02-10-2025" at bounding box center [341, 41] width 61 height 12
select select "10"
select select "2025"
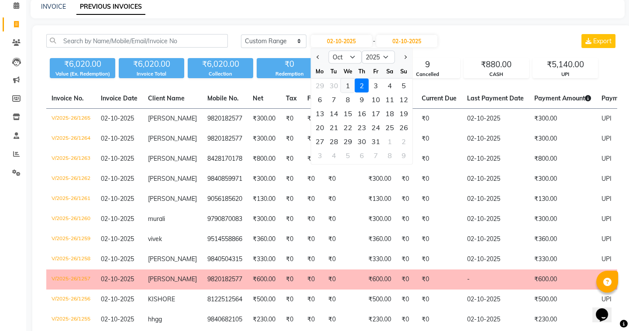
click at [352, 83] on div "1" at bounding box center [348, 86] width 14 height 14
type input "01-10-2025"
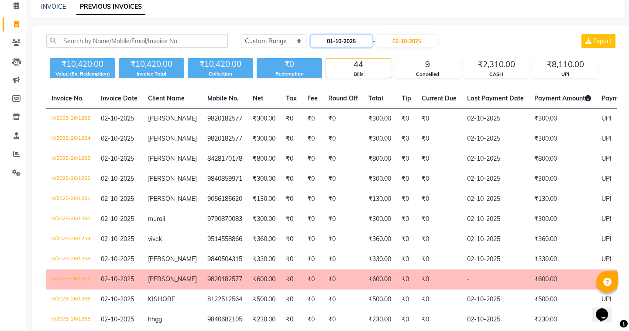
click at [332, 43] on input "01-10-2025" at bounding box center [341, 41] width 61 height 12
select select "10"
select select "2025"
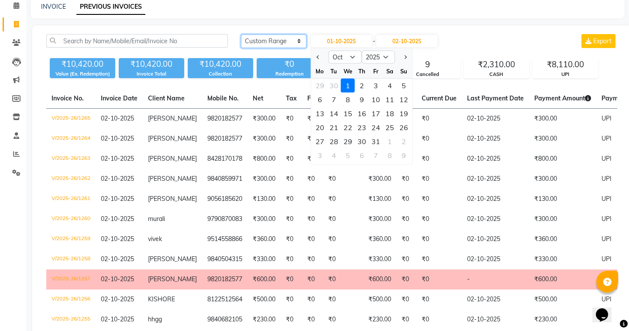
drag, startPoint x: 287, startPoint y: 39, endPoint x: 286, endPoint y: 44, distance: 4.5
click at [287, 40] on select "Today Yesterday Custom Range" at bounding box center [274, 41] width 66 height 14
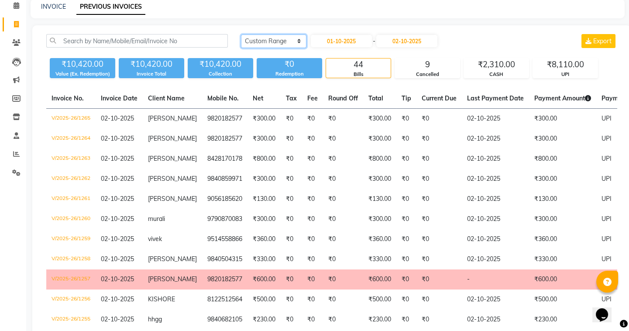
click at [281, 43] on select "Today Yesterday Custom Range" at bounding box center [274, 41] width 66 height 14
select select "today"
click at [241, 34] on select "Today Yesterday Custom Range" at bounding box center [274, 41] width 66 height 14
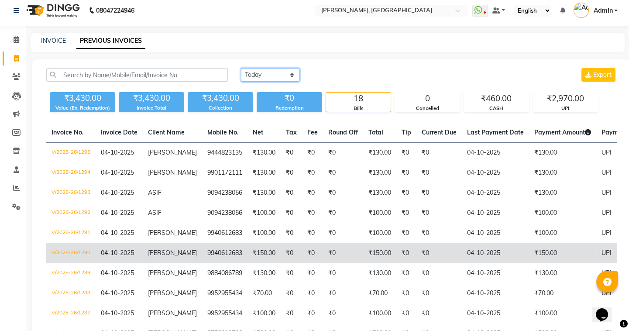
scroll to position [0, 0]
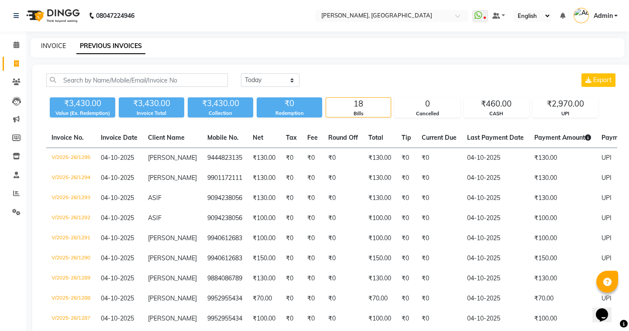
click at [52, 44] on link "INVOICE" at bounding box center [53, 46] width 25 height 8
select select "service"
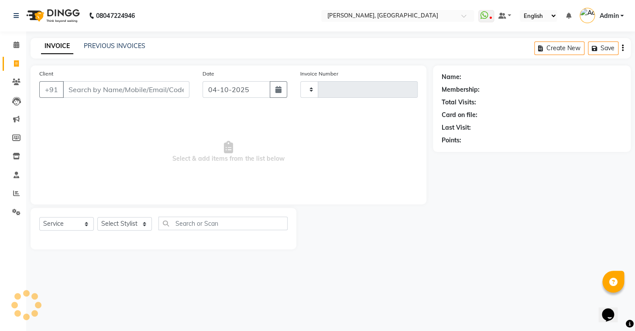
type input "1296"
select select "8667"
click at [93, 46] on link "PREVIOUS INVOICES" at bounding box center [115, 46] width 62 height 8
